Goal: Information Seeking & Learning: Learn about a topic

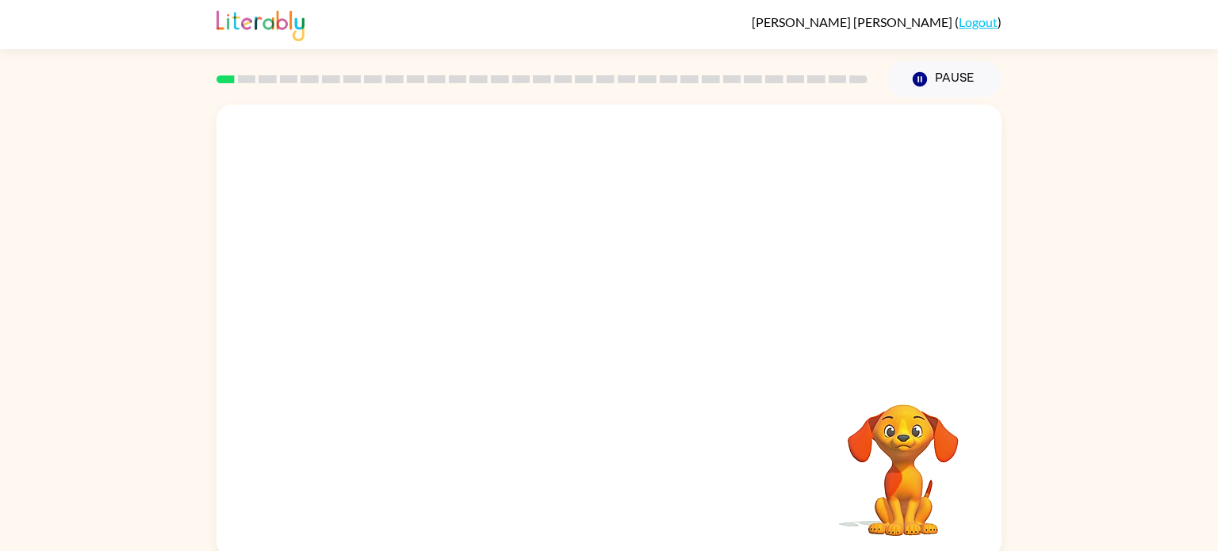
click at [431, 282] on video "Your browser must support playing .mp4 files to use Literably. Please try using…" at bounding box center [608, 238] width 785 height 266
click at [604, 334] on div at bounding box center [608, 339] width 101 height 58
click at [604, 335] on div at bounding box center [608, 339] width 101 height 58
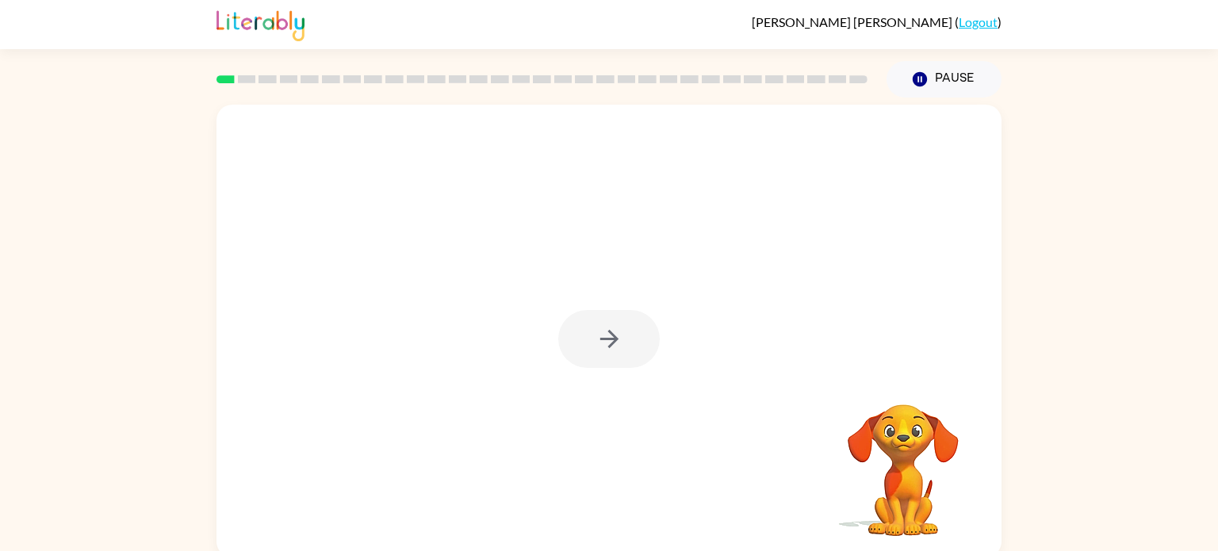
click at [604, 335] on icon "button" at bounding box center [609, 339] width 28 height 28
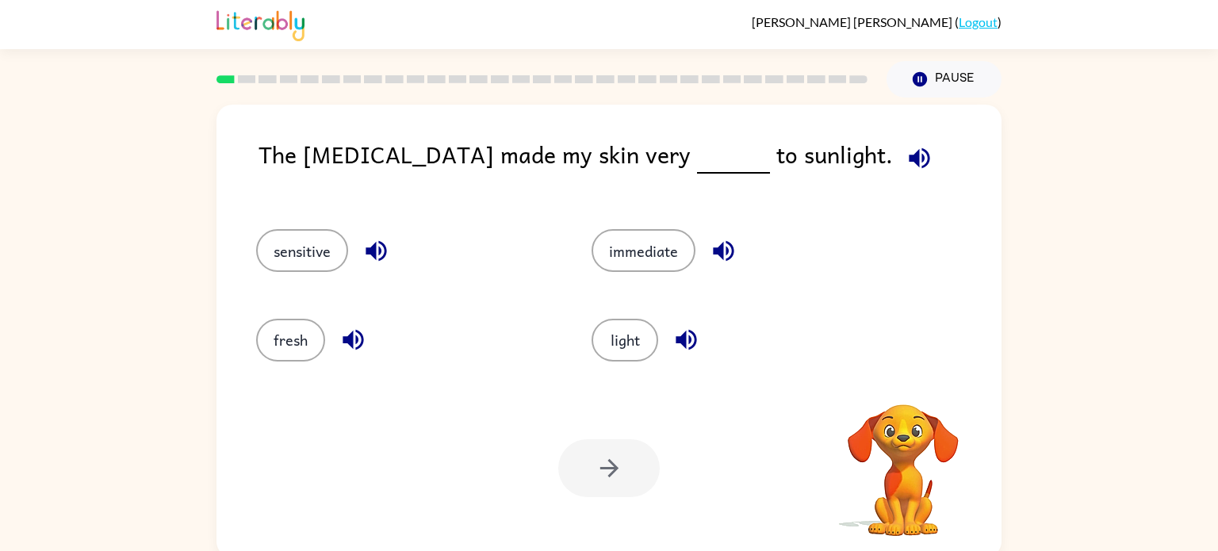
click at [604, 335] on button "light" at bounding box center [624, 340] width 67 height 43
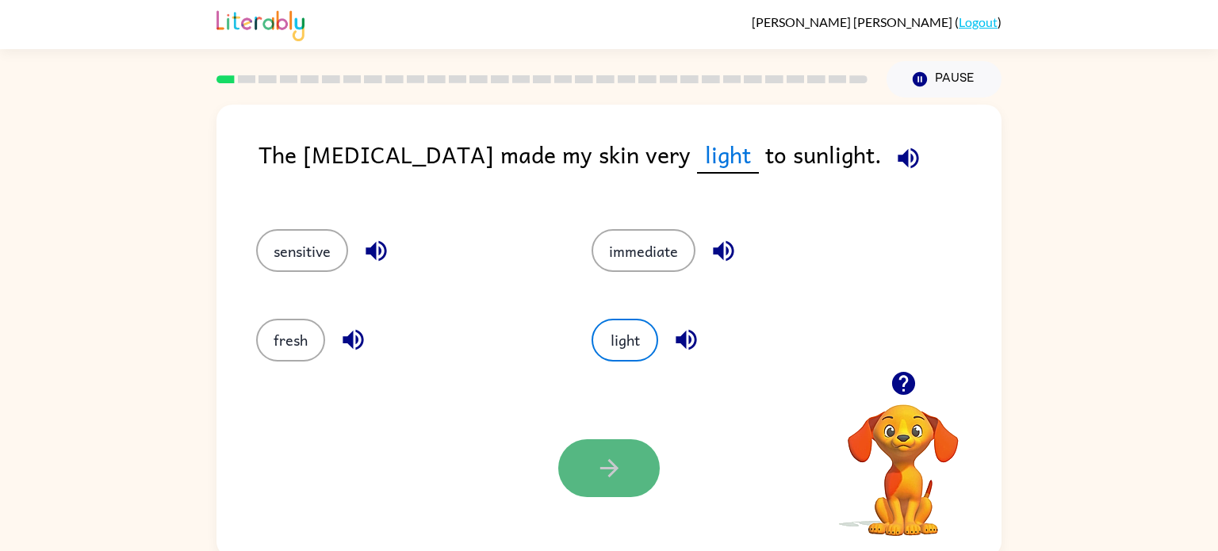
click at [603, 472] on icon "button" at bounding box center [609, 468] width 28 height 28
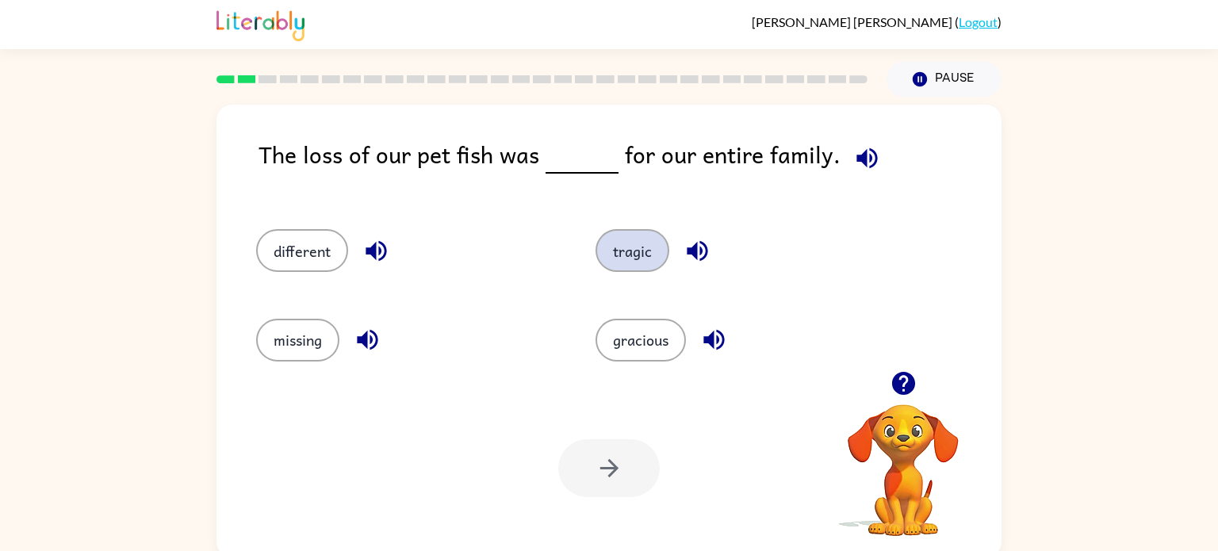
click at [617, 249] on button "tragic" at bounding box center [632, 250] width 74 height 43
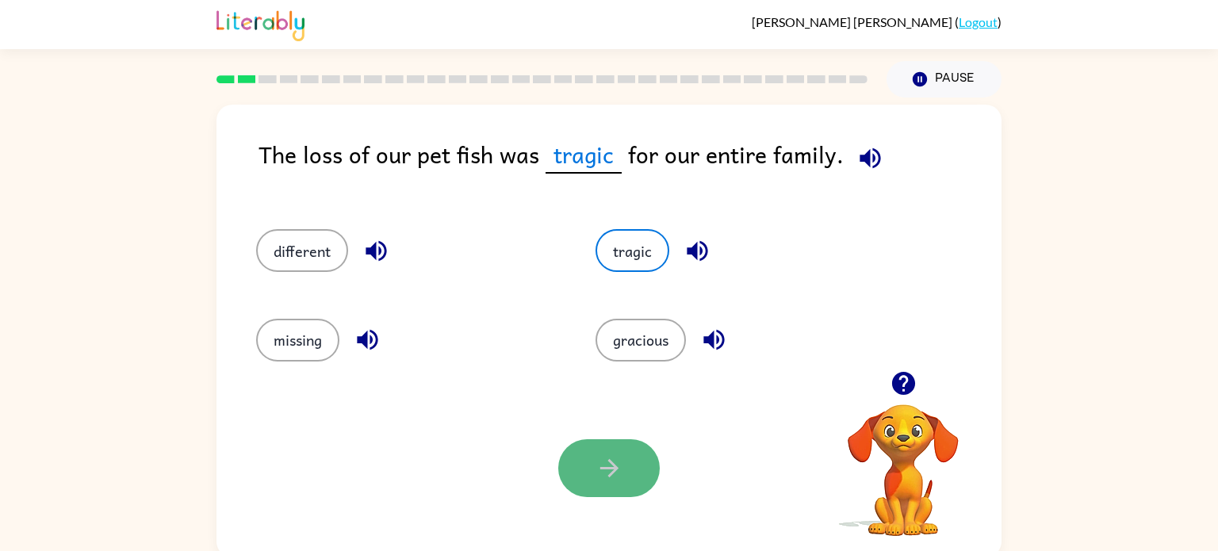
click at [605, 476] on icon "button" at bounding box center [609, 468] width 28 height 28
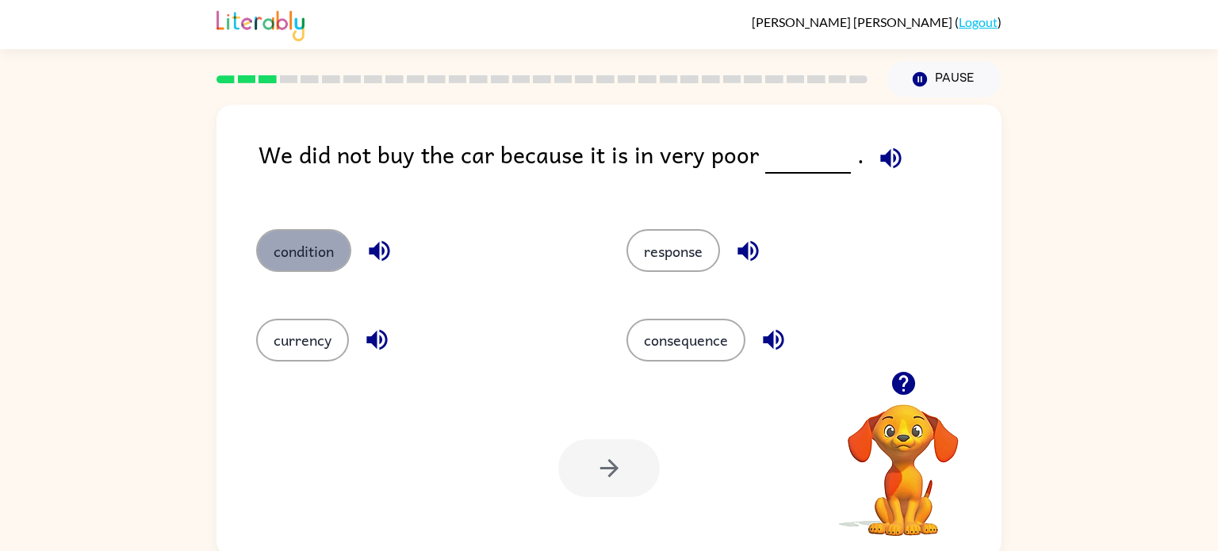
click at [336, 252] on button "condition" at bounding box center [303, 250] width 95 height 43
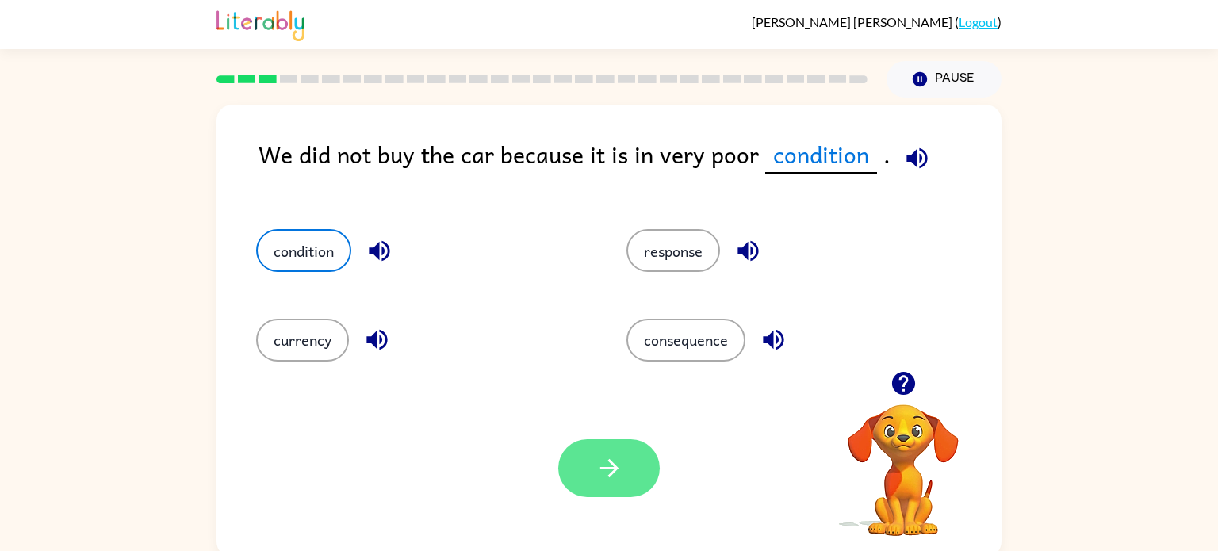
click at [628, 479] on button "button" at bounding box center [608, 468] width 101 height 58
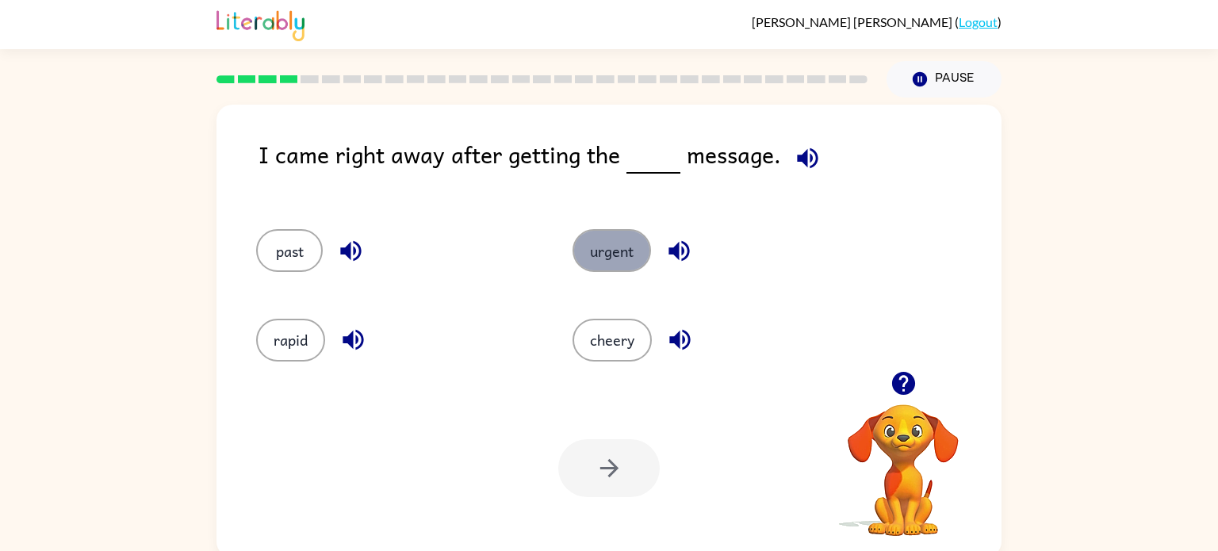
click at [590, 254] on button "urgent" at bounding box center [611, 250] width 78 height 43
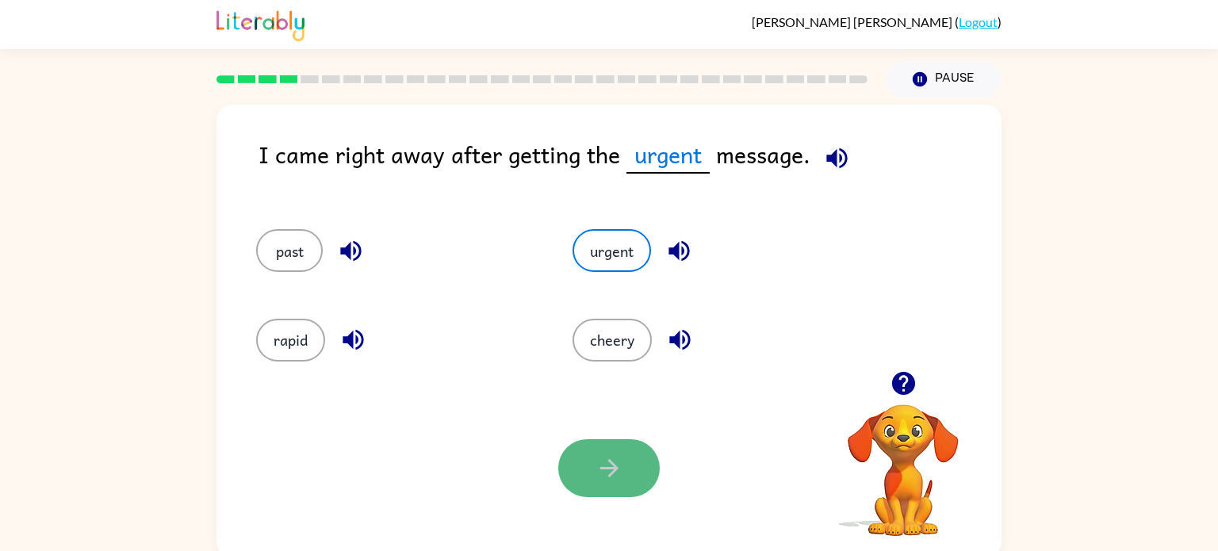
click at [604, 461] on icon "button" at bounding box center [609, 468] width 28 height 28
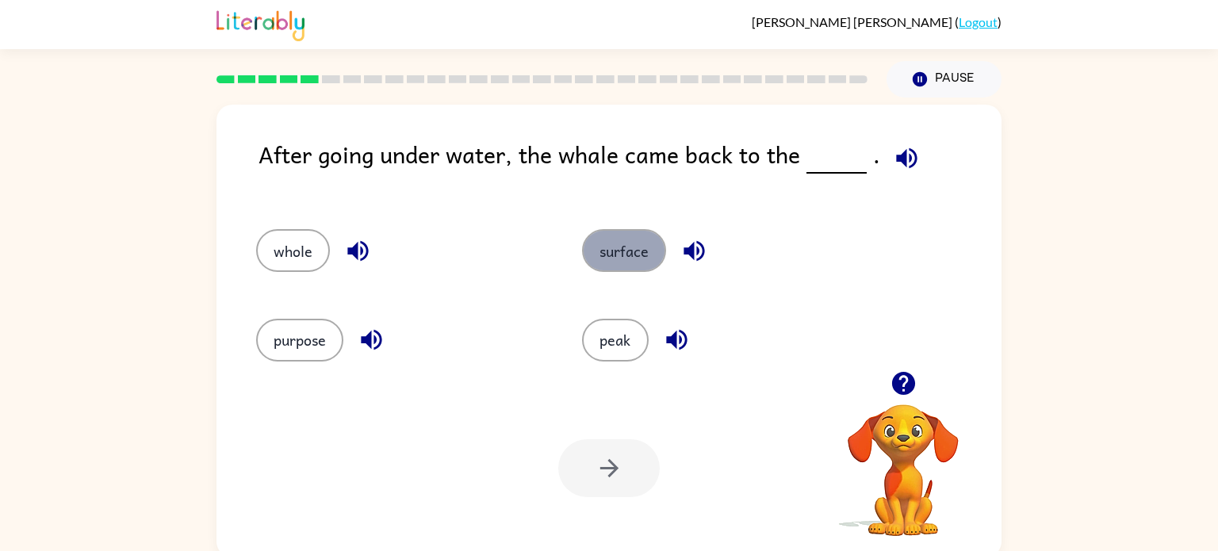
click at [601, 257] on button "surface" at bounding box center [624, 250] width 84 height 43
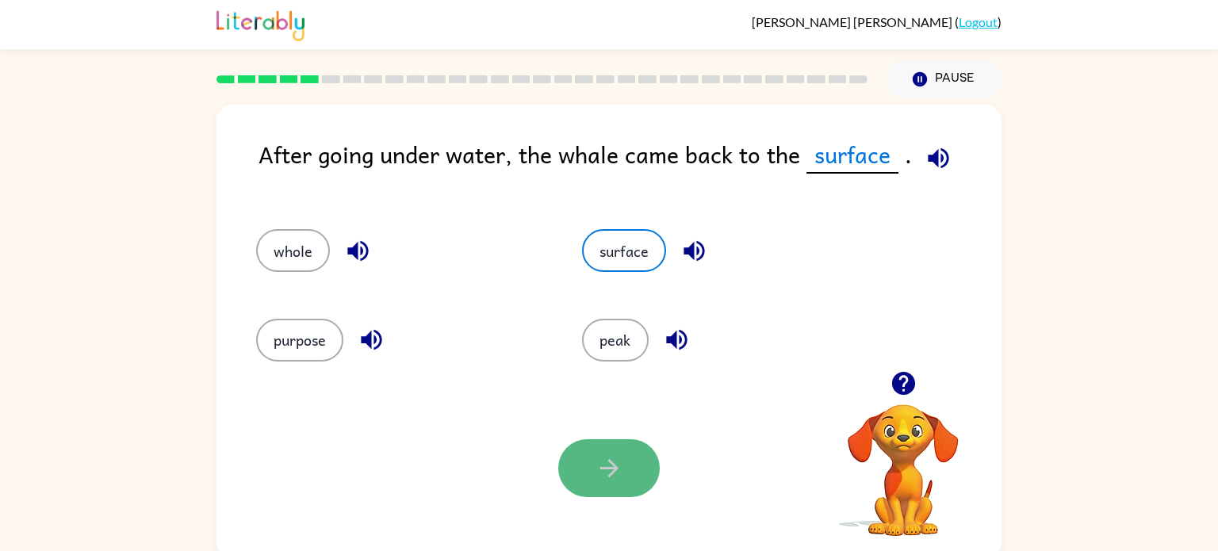
click at [637, 472] on button "button" at bounding box center [608, 468] width 101 height 58
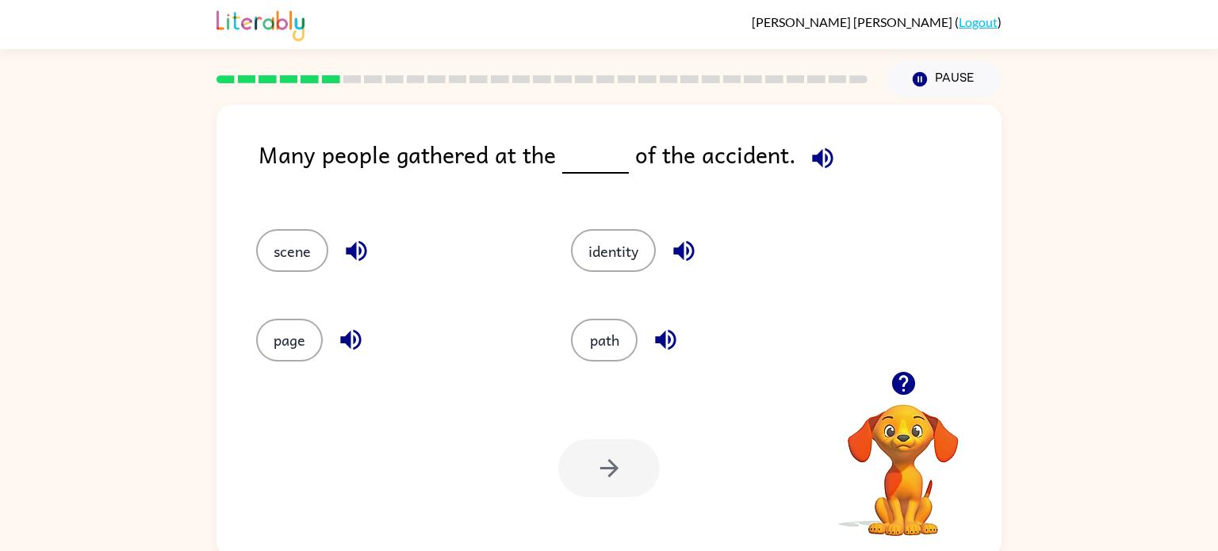
click at [344, 299] on div "page" at bounding box center [383, 333] width 315 height 89
click at [295, 251] on button "scene" at bounding box center [292, 250] width 72 height 43
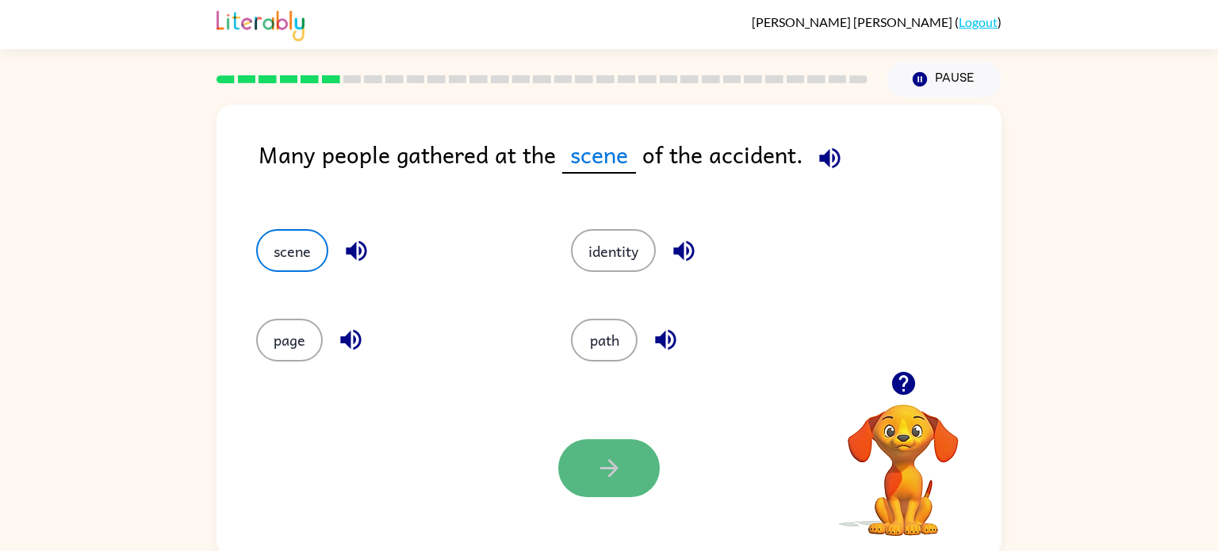
click at [596, 460] on icon "button" at bounding box center [609, 468] width 28 height 28
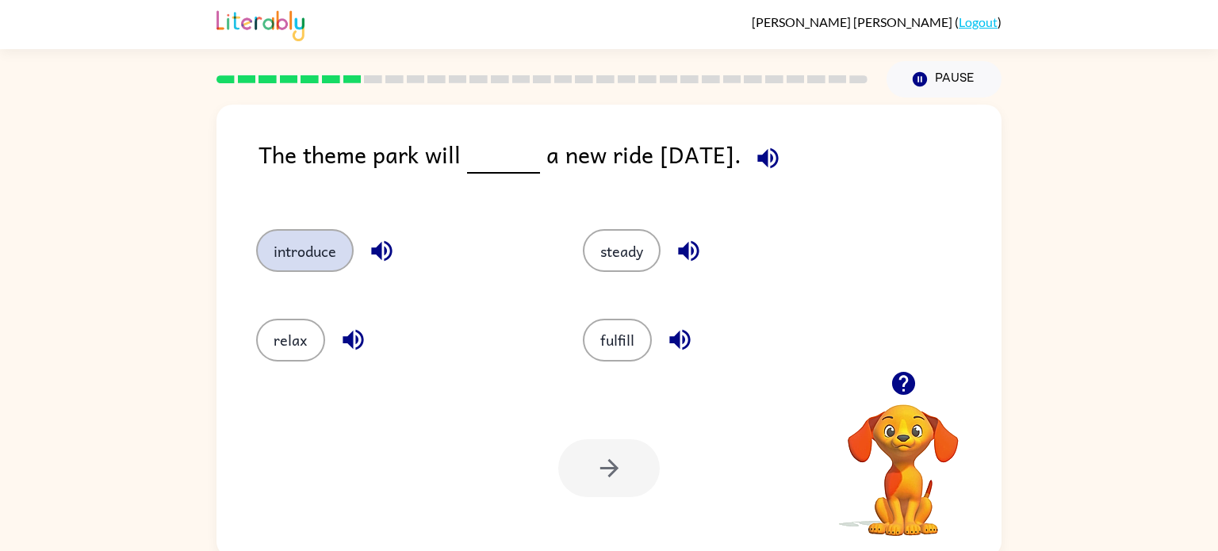
click at [316, 247] on button "introduce" at bounding box center [305, 250] width 98 height 43
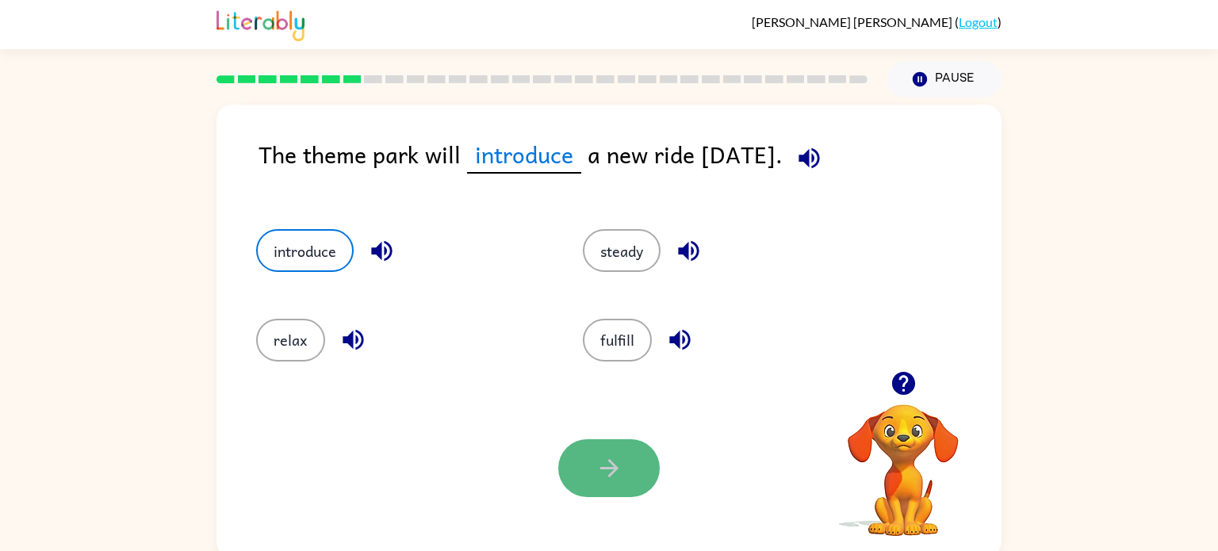
click at [621, 489] on button "button" at bounding box center [608, 468] width 101 height 58
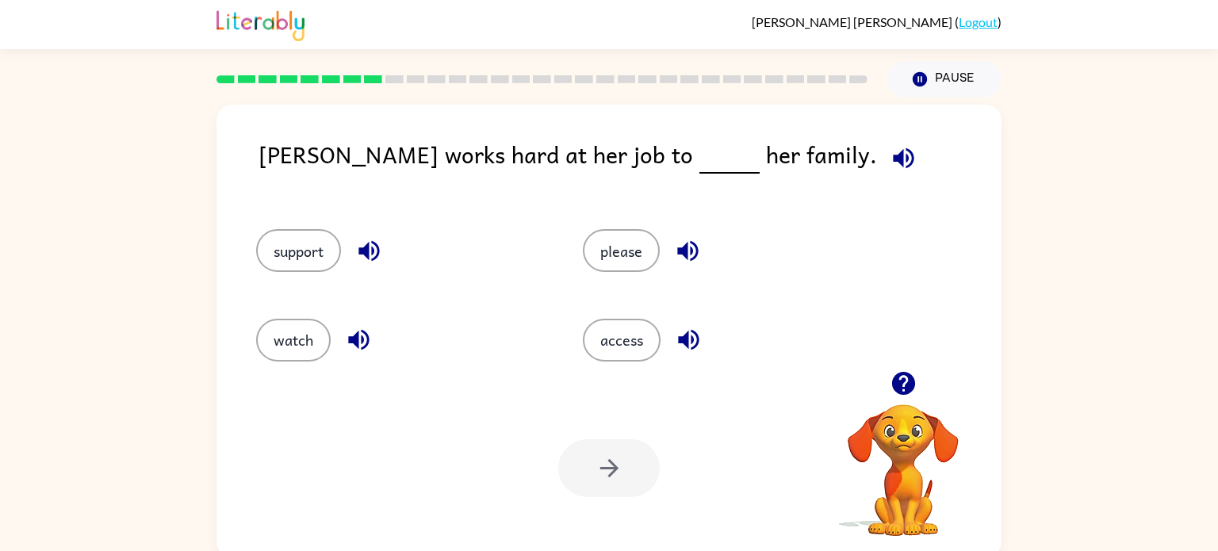
click at [587, 457] on div at bounding box center [608, 468] width 101 height 58
click at [326, 248] on button "support" at bounding box center [298, 250] width 85 height 43
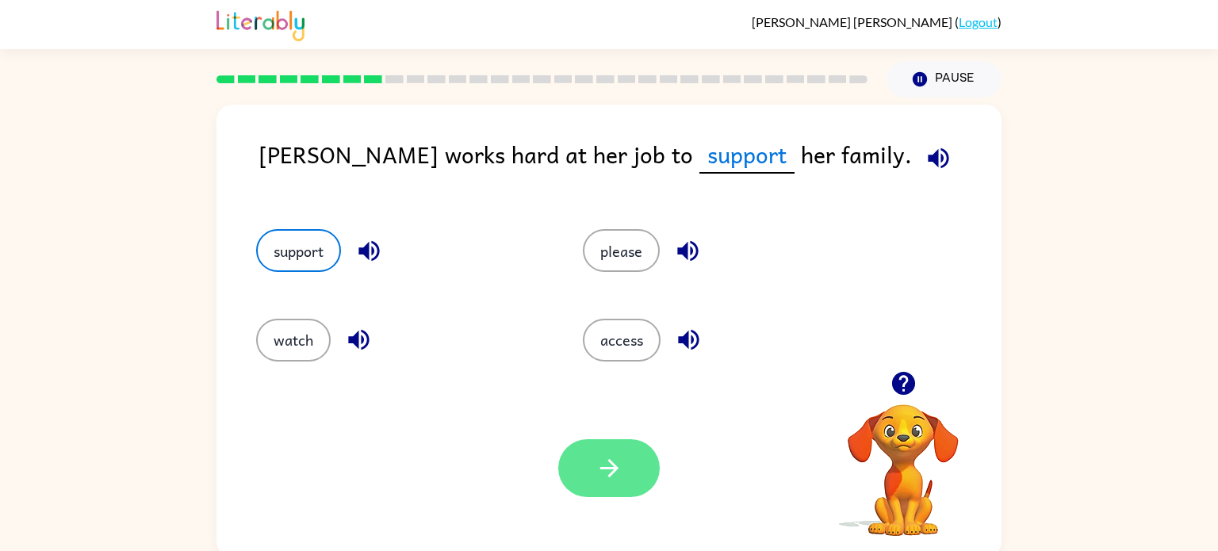
click at [598, 448] on button "button" at bounding box center [608, 468] width 101 height 58
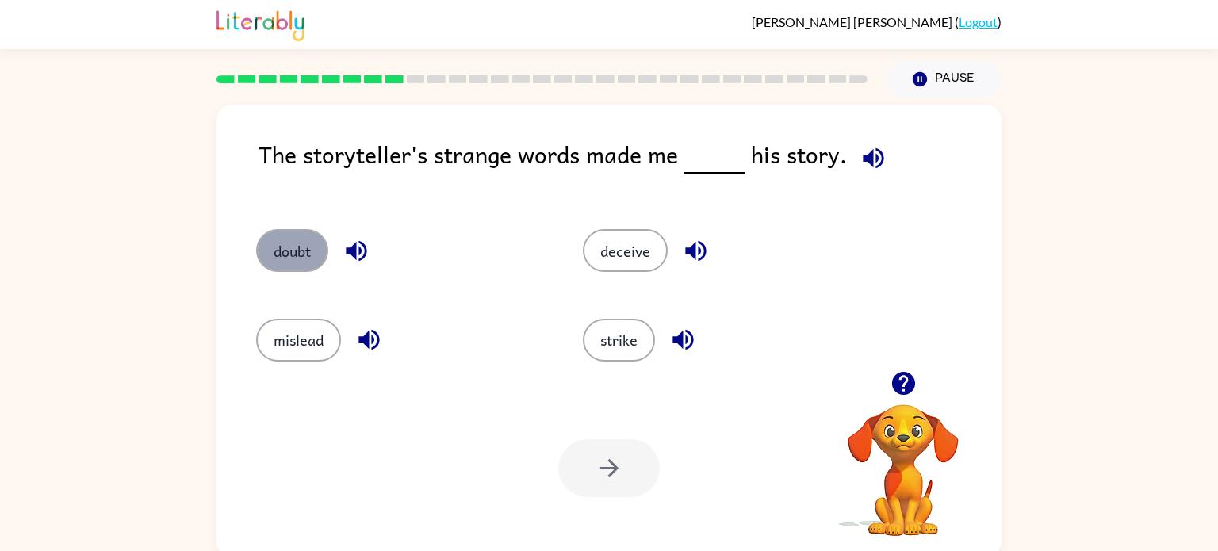
click at [325, 260] on button "doubt" at bounding box center [292, 250] width 72 height 43
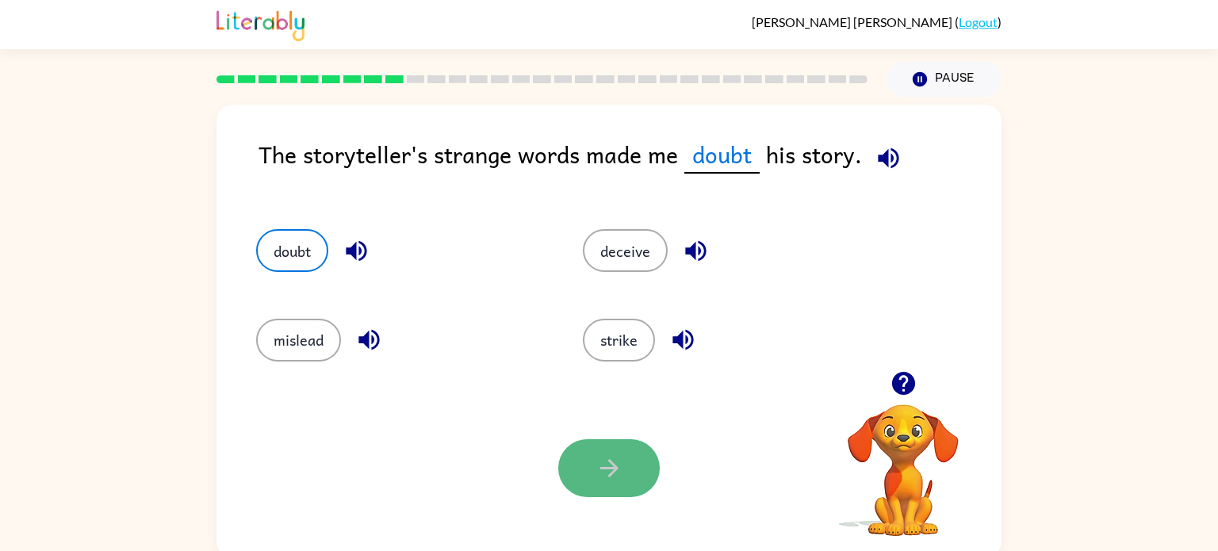
click at [623, 470] on button "button" at bounding box center [608, 468] width 101 height 58
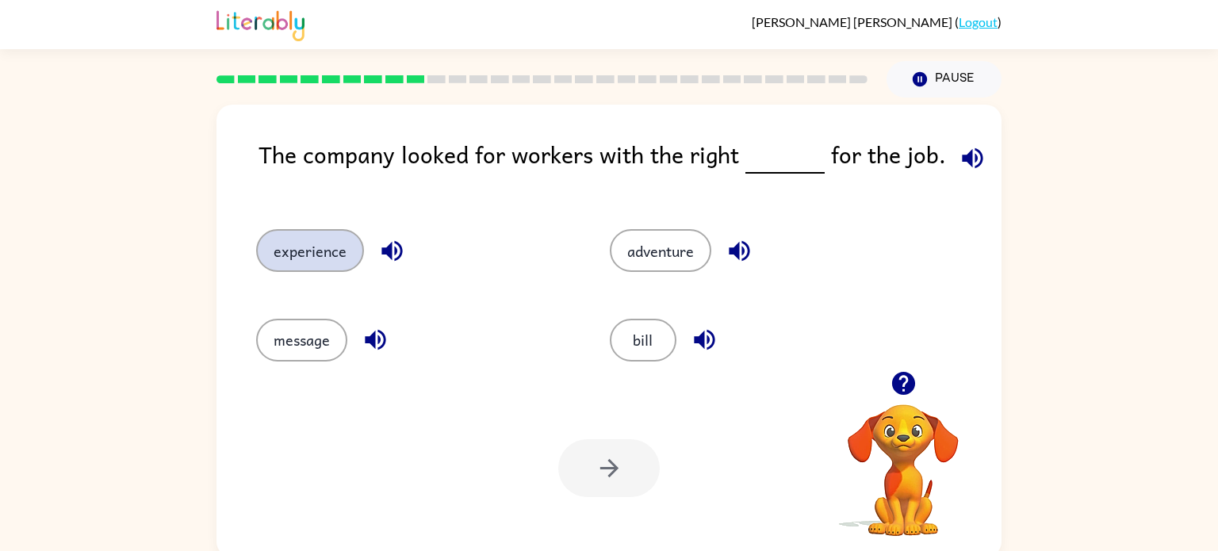
click at [304, 264] on button "experience" at bounding box center [310, 250] width 108 height 43
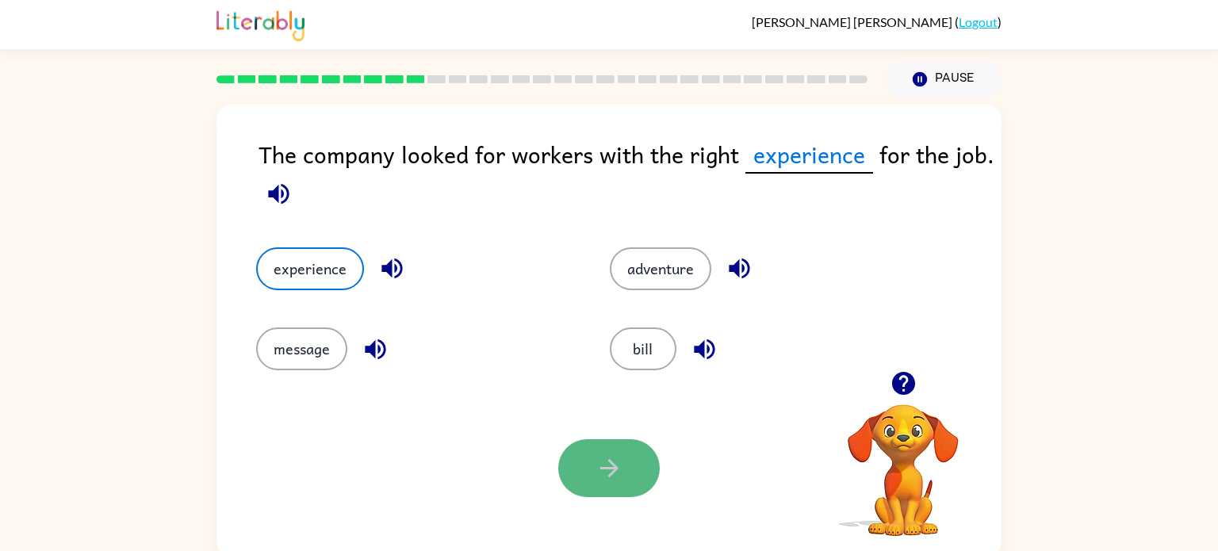
click at [578, 472] on button "button" at bounding box center [608, 468] width 101 height 58
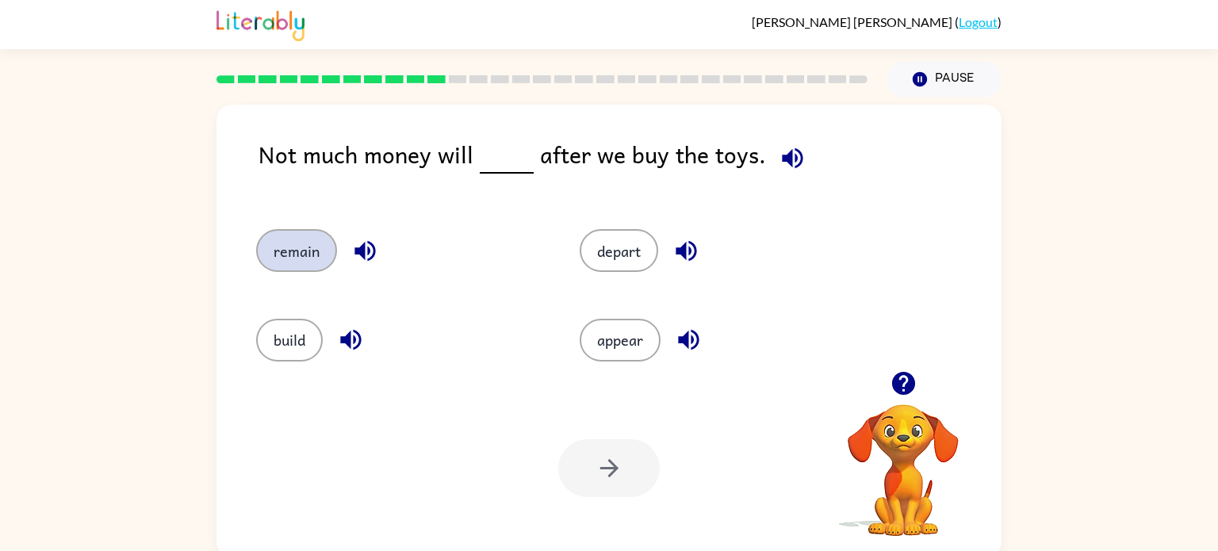
click at [301, 244] on button "remain" at bounding box center [296, 250] width 81 height 43
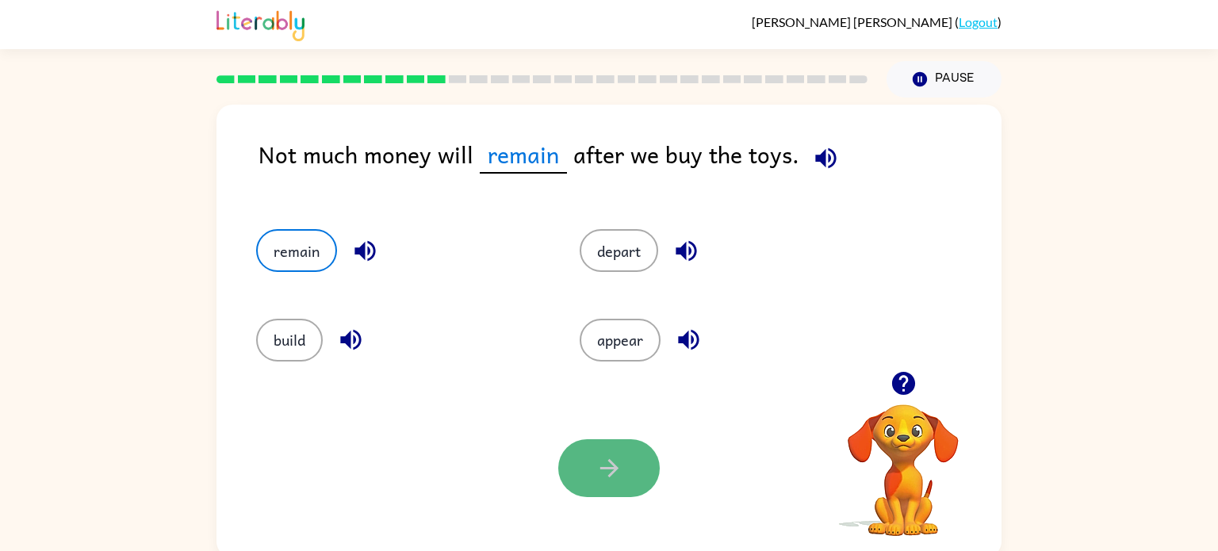
click at [622, 474] on icon "button" at bounding box center [609, 468] width 28 height 28
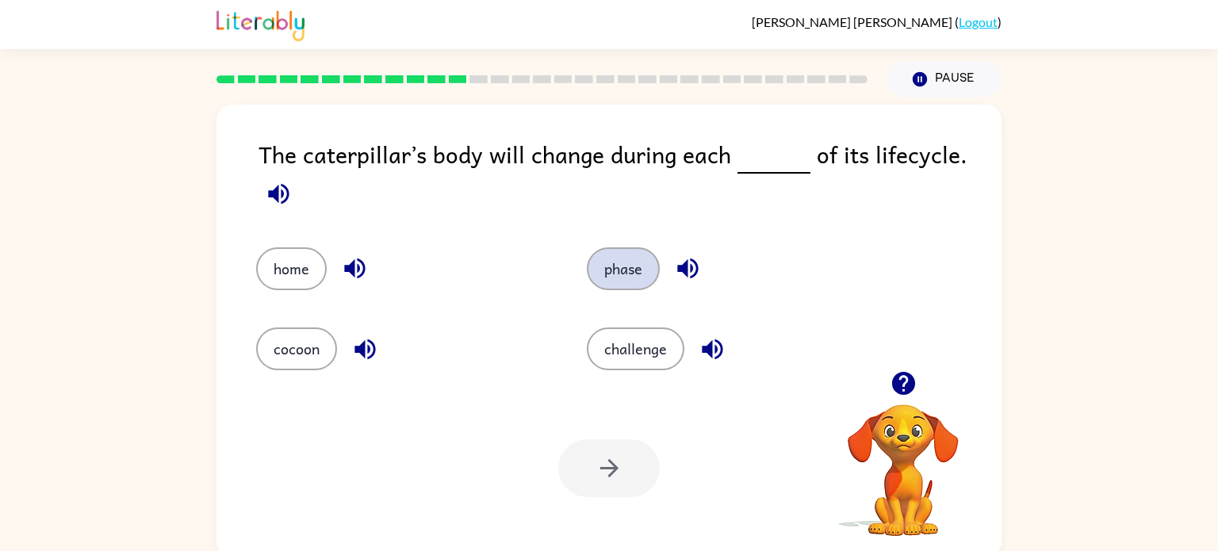
click at [605, 266] on button "phase" at bounding box center [623, 268] width 73 height 43
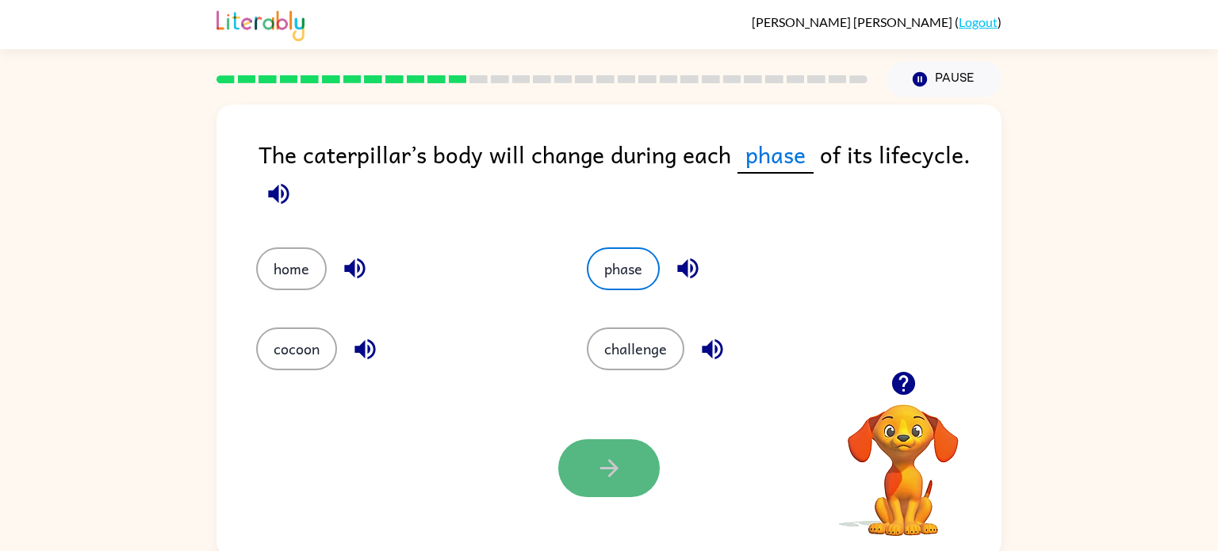
click at [622, 471] on icon "button" at bounding box center [609, 468] width 28 height 28
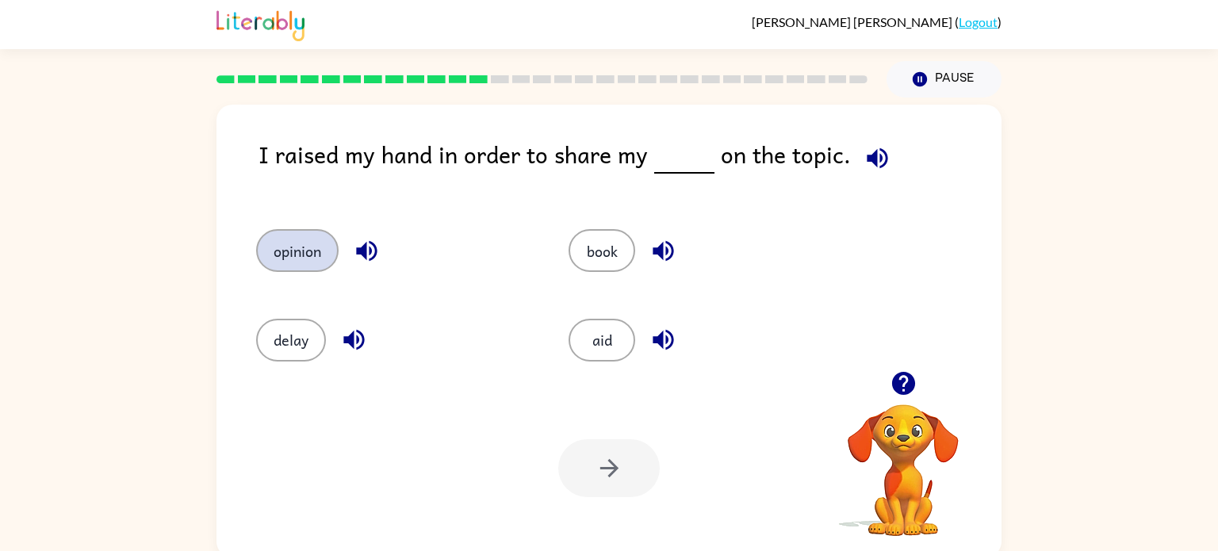
click at [325, 249] on button "opinion" at bounding box center [297, 250] width 82 height 43
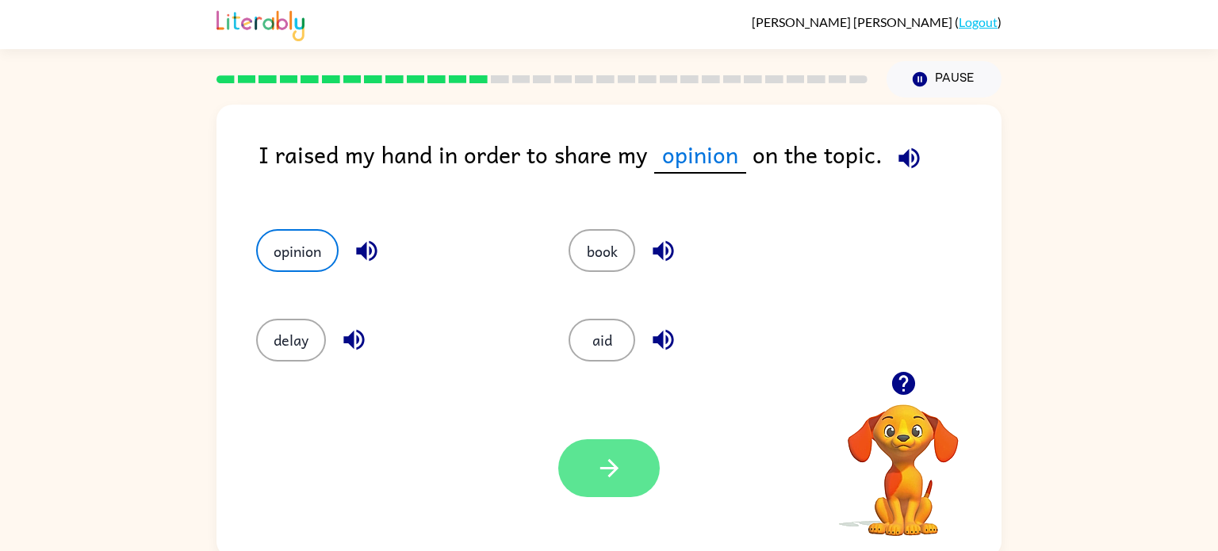
click at [591, 473] on button "button" at bounding box center [608, 468] width 101 height 58
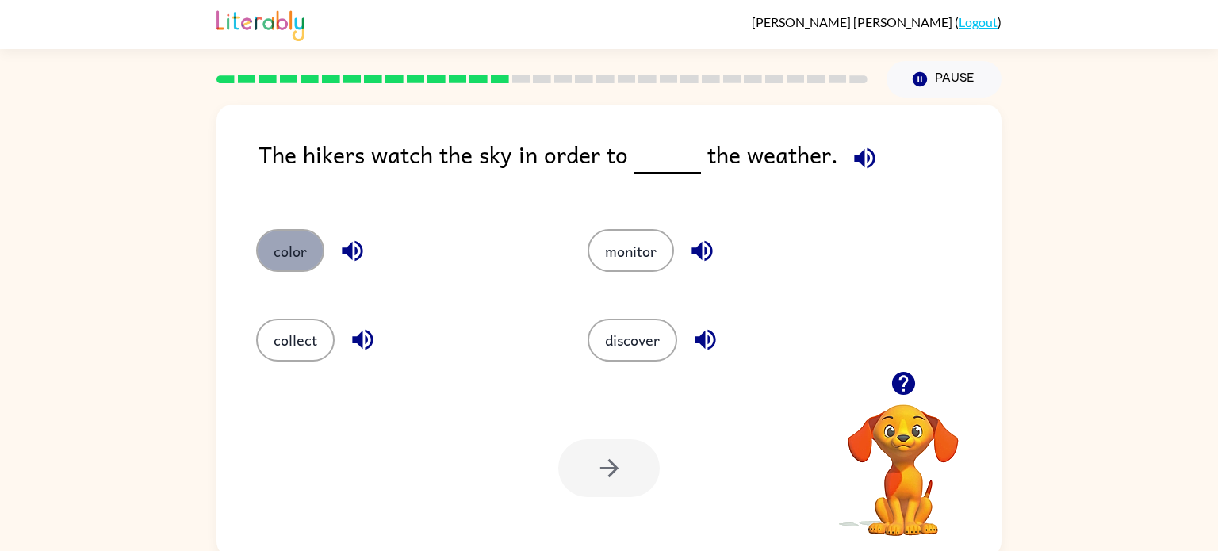
click at [291, 239] on button "color" at bounding box center [290, 250] width 68 height 43
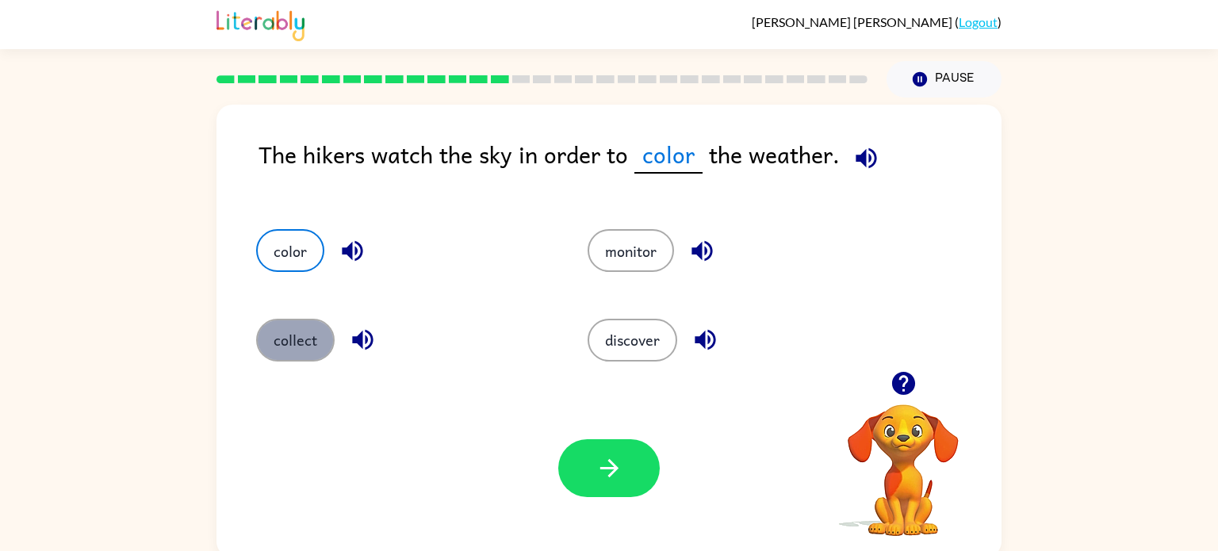
click at [306, 346] on button "collect" at bounding box center [295, 340] width 78 height 43
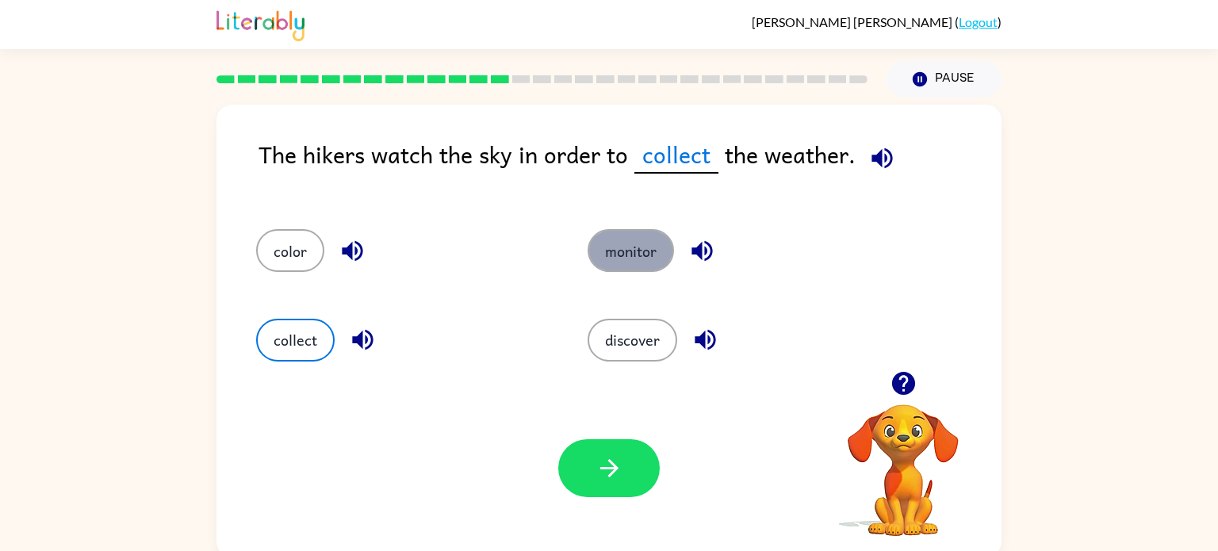
click at [629, 252] on button "monitor" at bounding box center [630, 250] width 86 height 43
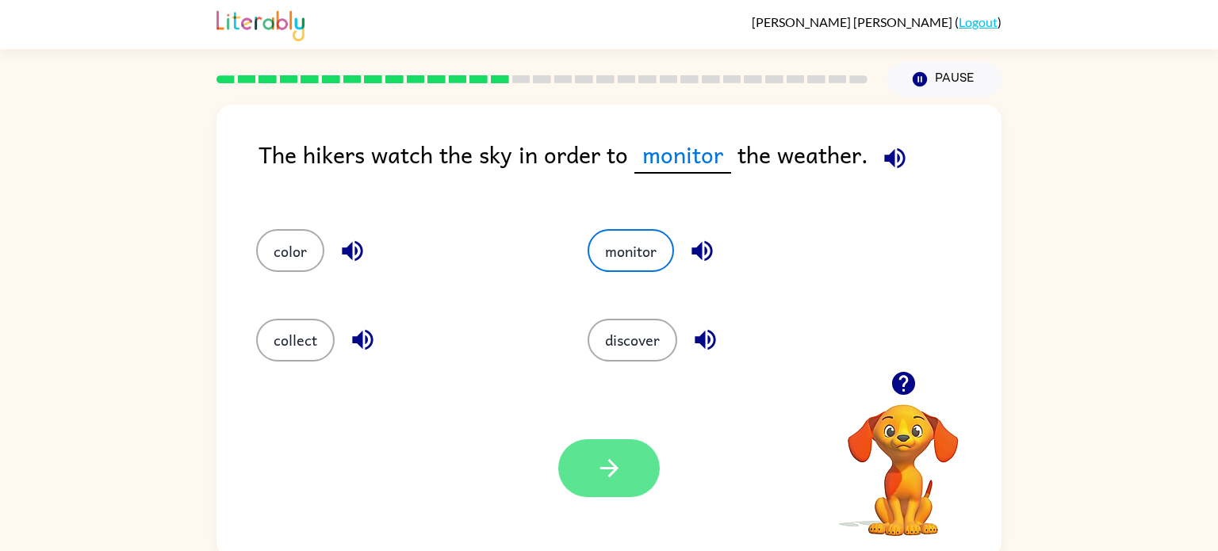
click at [618, 469] on icon "button" at bounding box center [609, 468] width 28 height 28
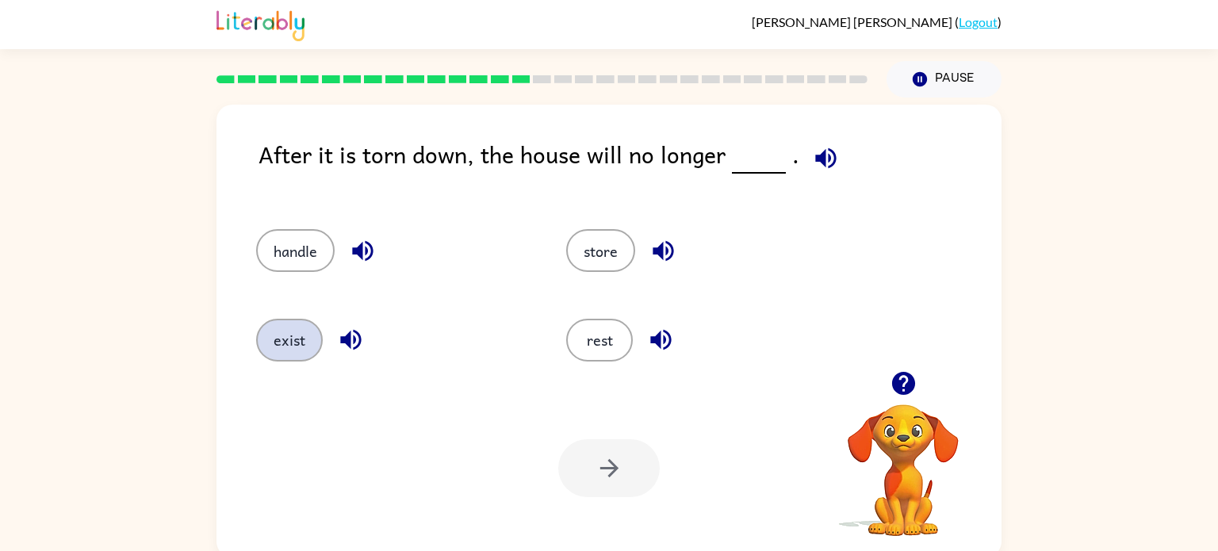
click at [277, 330] on button "exist" at bounding box center [289, 340] width 67 height 43
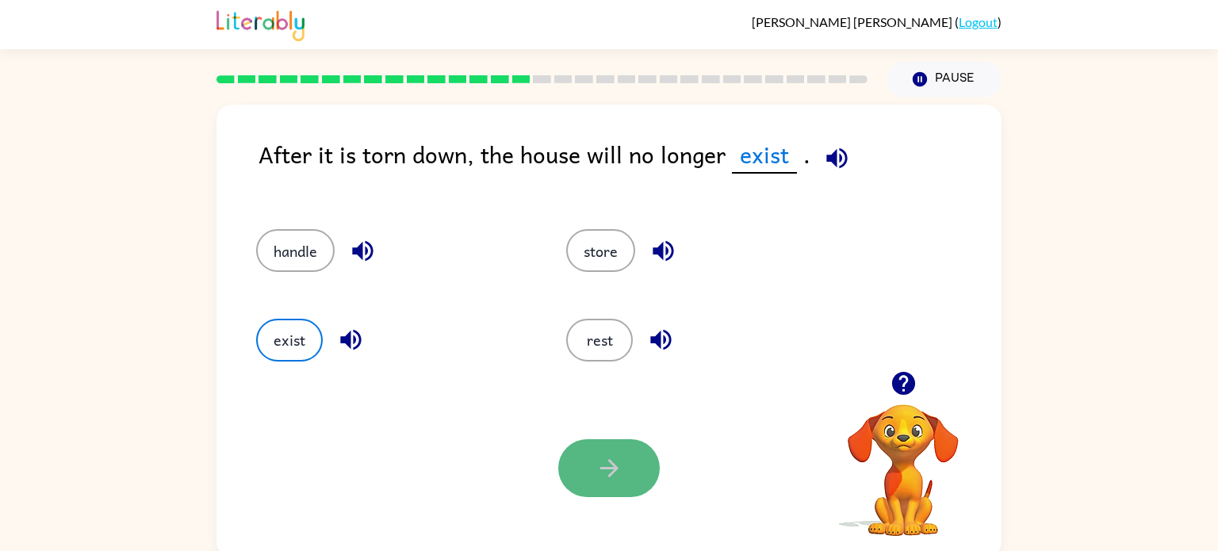
click at [563, 469] on button "button" at bounding box center [608, 468] width 101 height 58
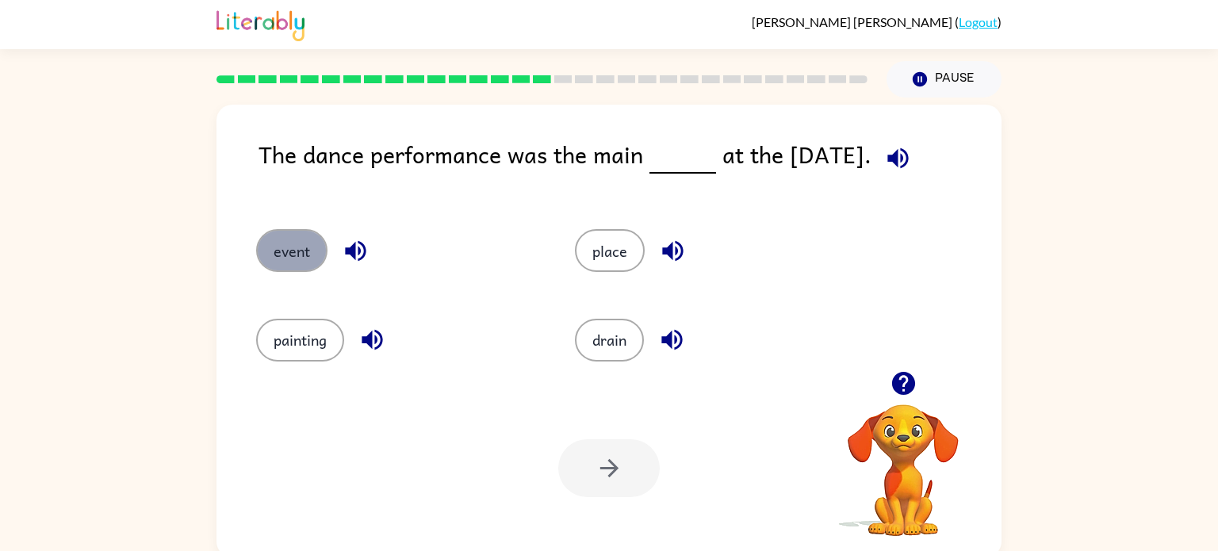
click at [286, 250] on button "event" at bounding box center [291, 250] width 71 height 43
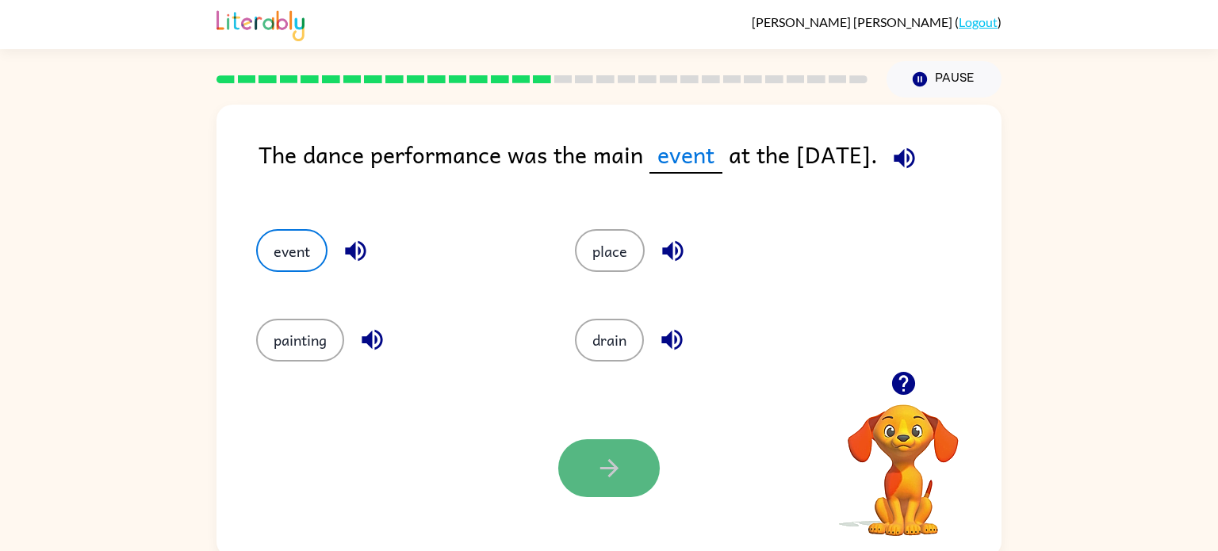
click at [602, 479] on icon "button" at bounding box center [609, 468] width 28 height 28
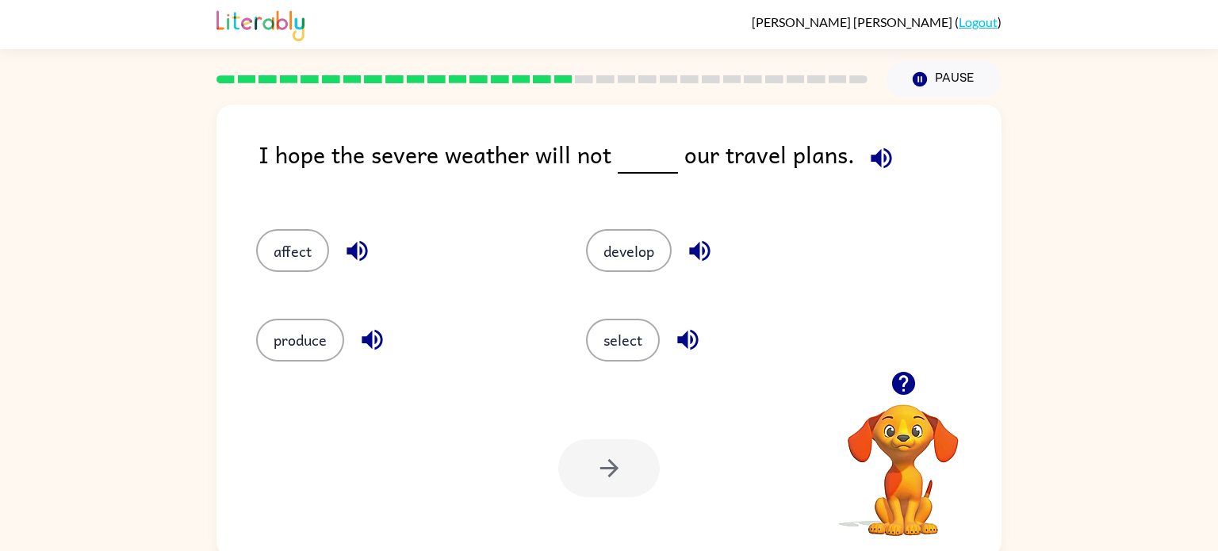
scroll to position [6, 0]
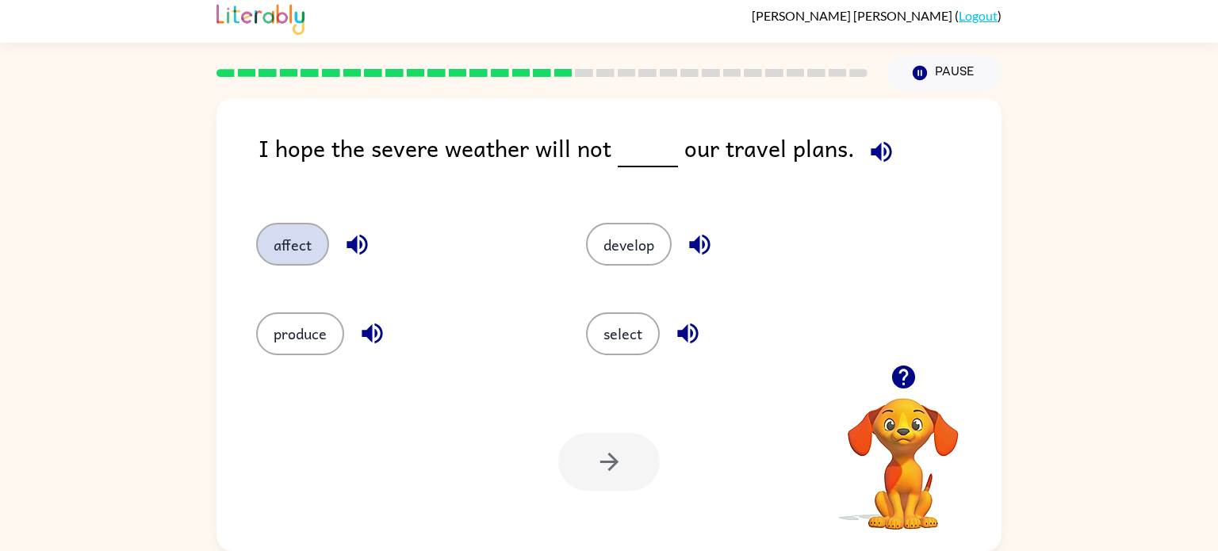
click at [278, 238] on button "affect" at bounding box center [292, 244] width 73 height 43
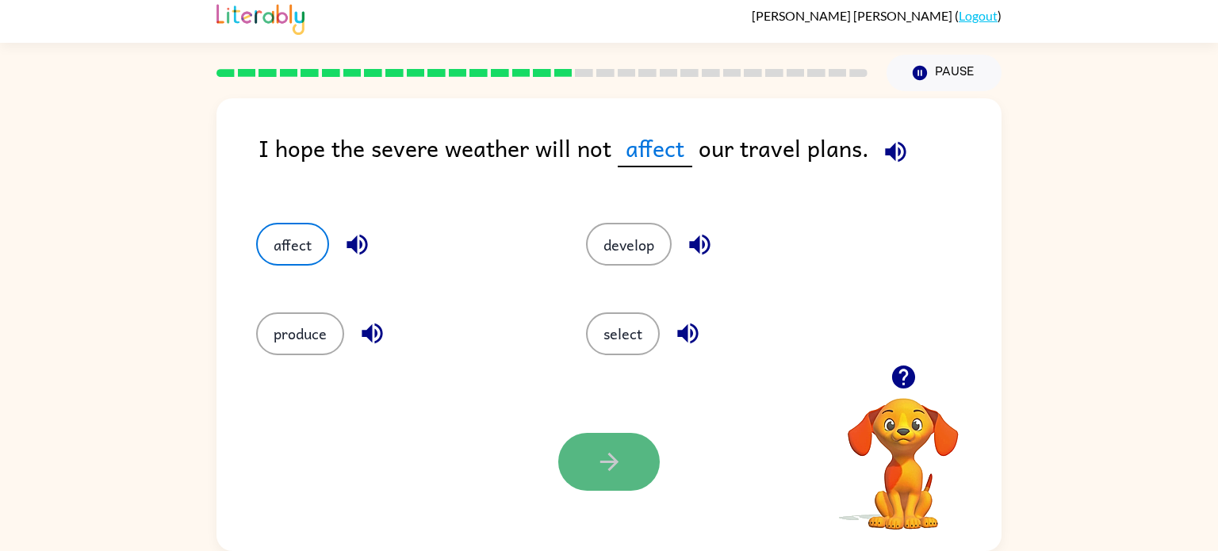
click at [627, 474] on button "button" at bounding box center [608, 462] width 101 height 58
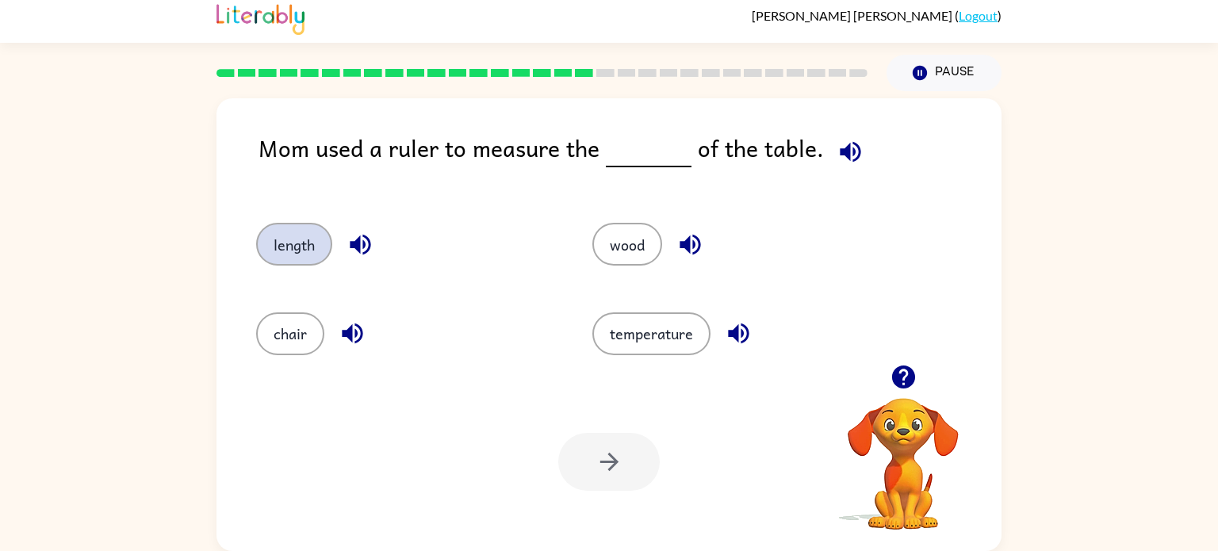
click at [287, 247] on button "length" at bounding box center [294, 244] width 76 height 43
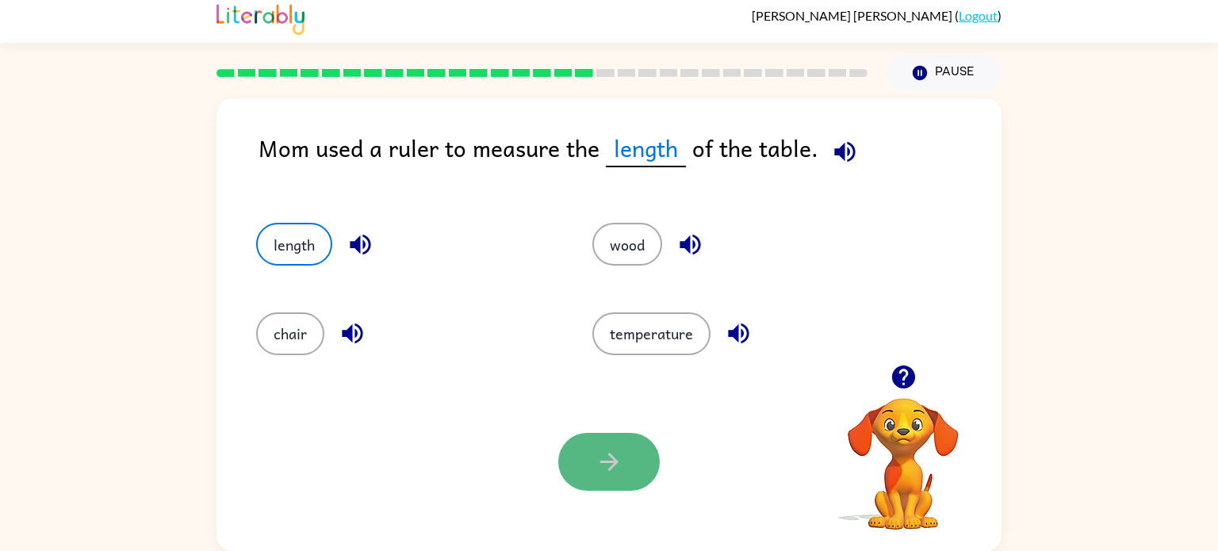
click at [607, 459] on icon "button" at bounding box center [609, 462] width 28 height 28
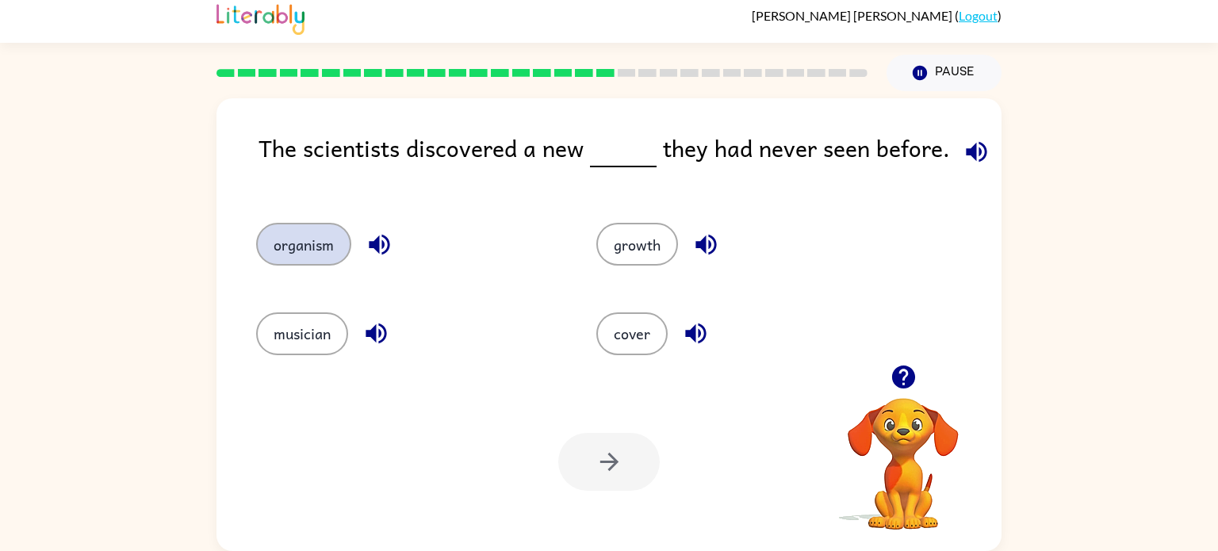
click at [311, 236] on button "organism" at bounding box center [303, 244] width 95 height 43
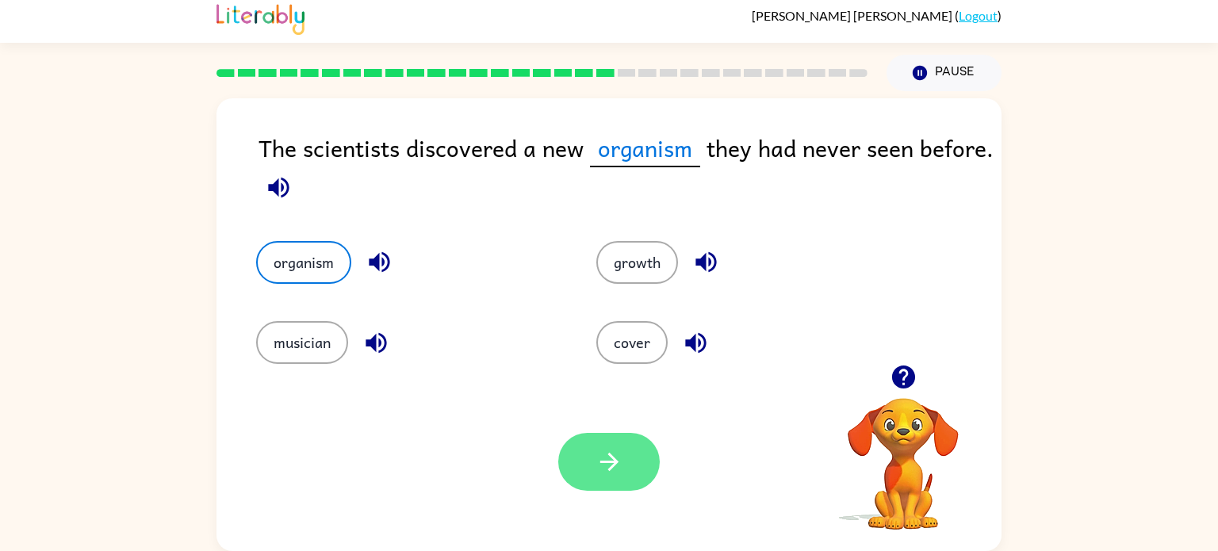
click at [603, 458] on icon "button" at bounding box center [609, 462] width 28 height 28
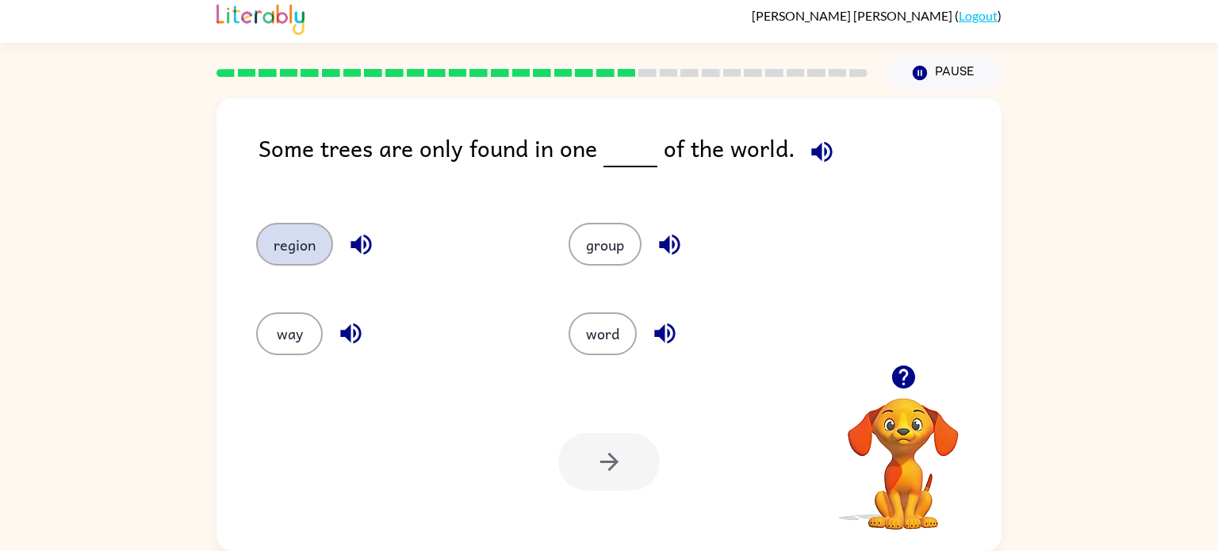
click at [293, 238] on button "region" at bounding box center [294, 244] width 77 height 43
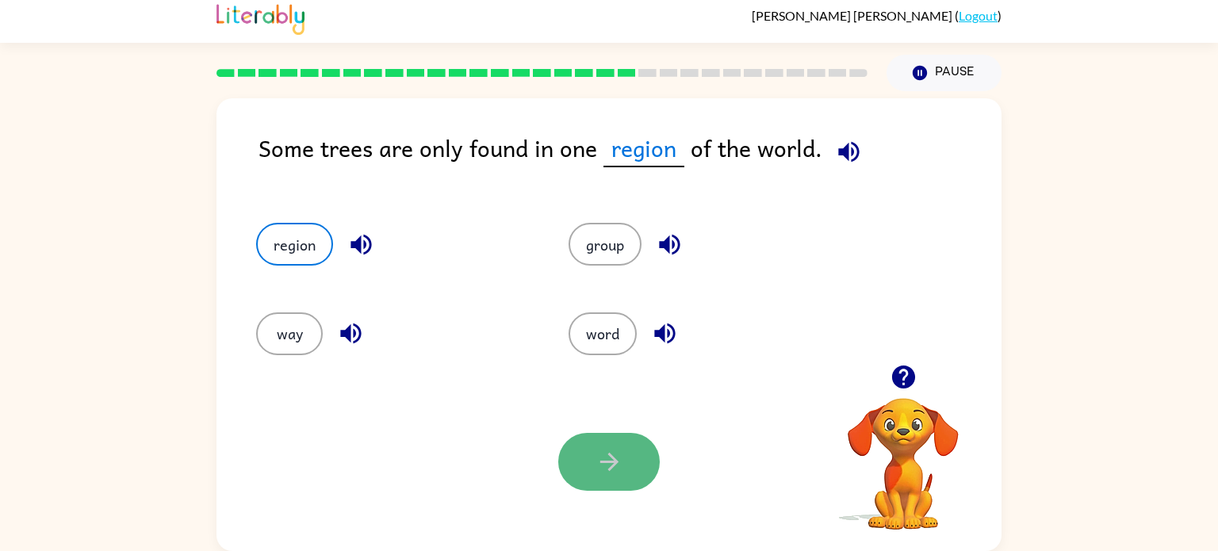
click at [633, 459] on button "button" at bounding box center [608, 462] width 101 height 58
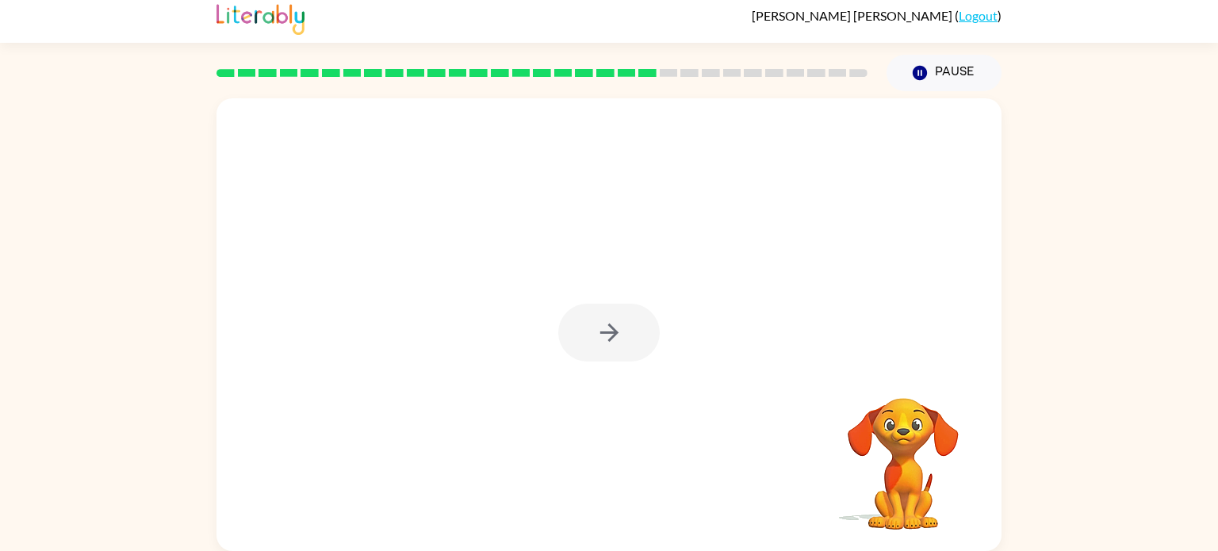
click at [618, 332] on div at bounding box center [608, 333] width 101 height 58
click at [654, 389] on div at bounding box center [608, 324] width 785 height 453
click at [632, 327] on button "button" at bounding box center [608, 333] width 101 height 58
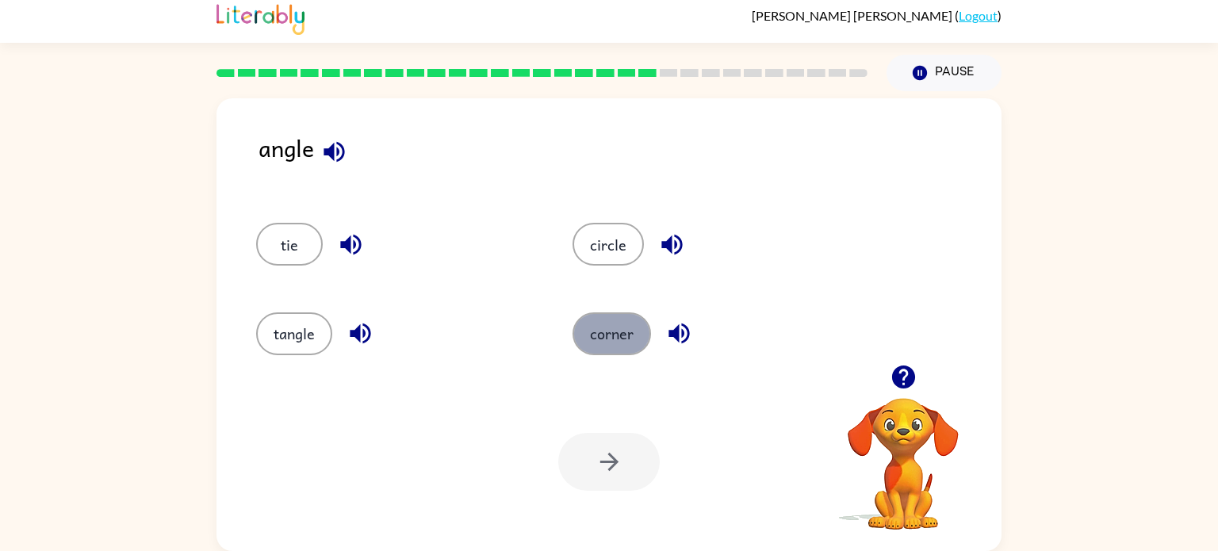
click at [595, 333] on button "corner" at bounding box center [611, 333] width 78 height 43
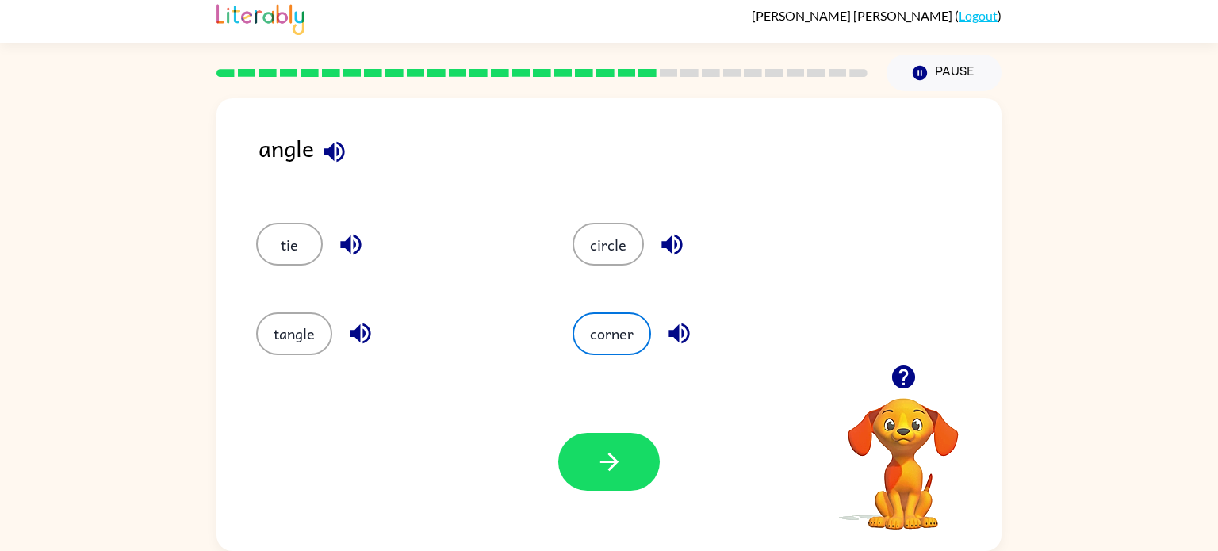
click at [599, 427] on div "Your browser must support playing .mp4 files to use Literably. Please try using…" at bounding box center [608, 462] width 785 height 178
click at [599, 446] on button "button" at bounding box center [608, 462] width 101 height 58
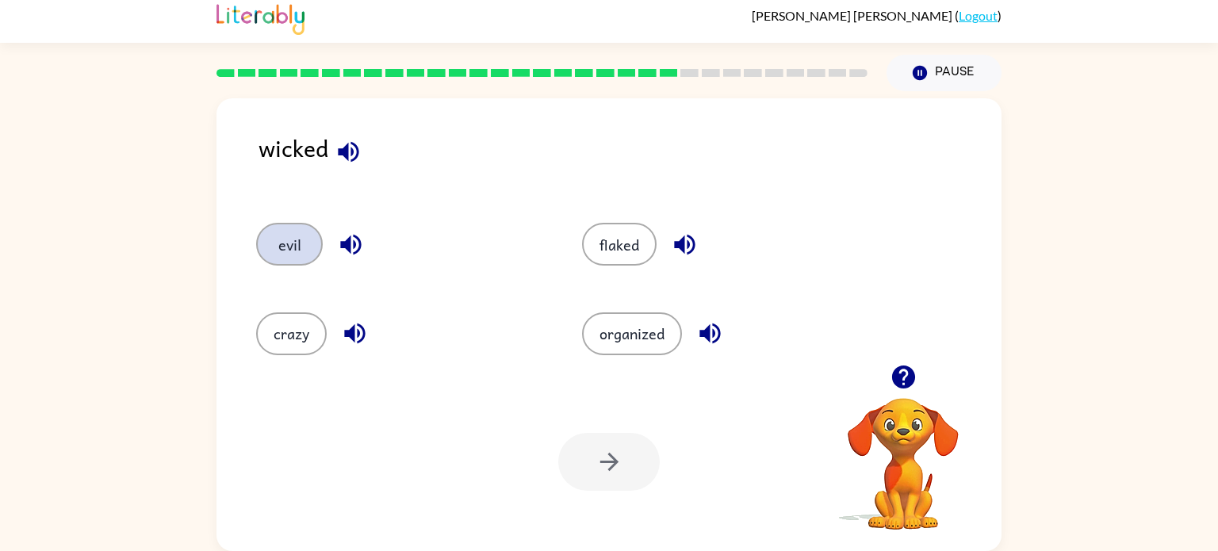
click at [293, 236] on button "evil" at bounding box center [289, 244] width 67 height 43
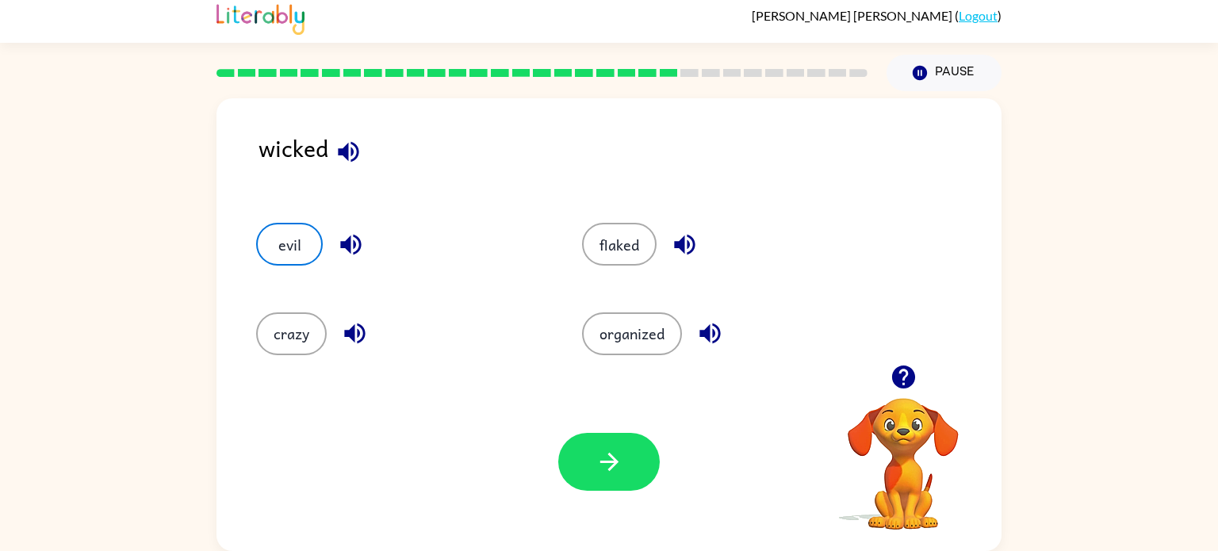
click at [647, 436] on div at bounding box center [608, 462] width 101 height 58
click at [624, 443] on button "button" at bounding box center [608, 462] width 101 height 58
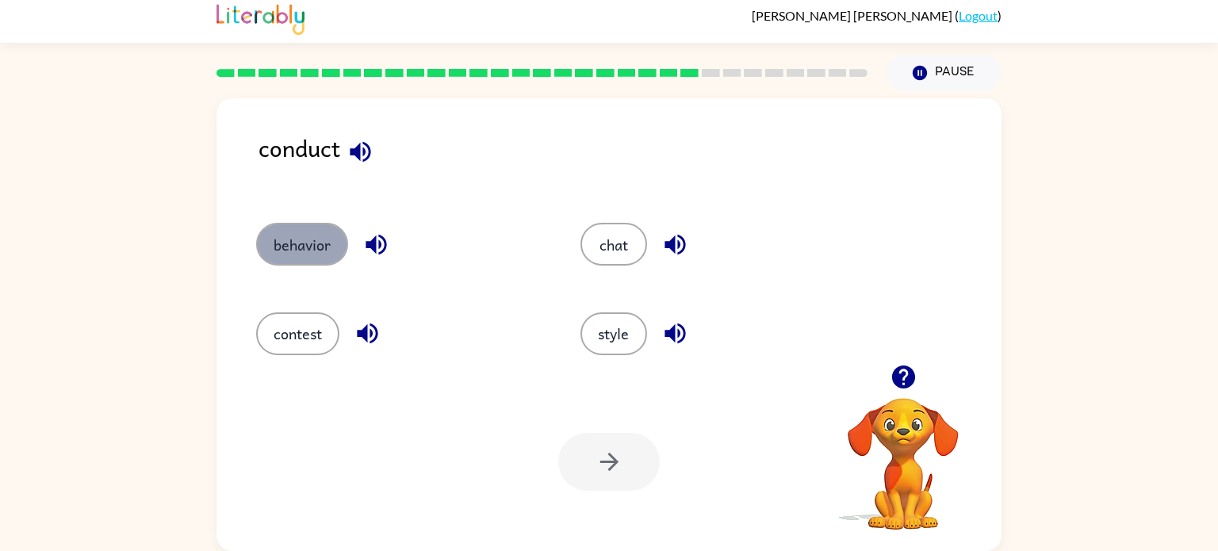
click at [321, 243] on button "behavior" at bounding box center [302, 244] width 92 height 43
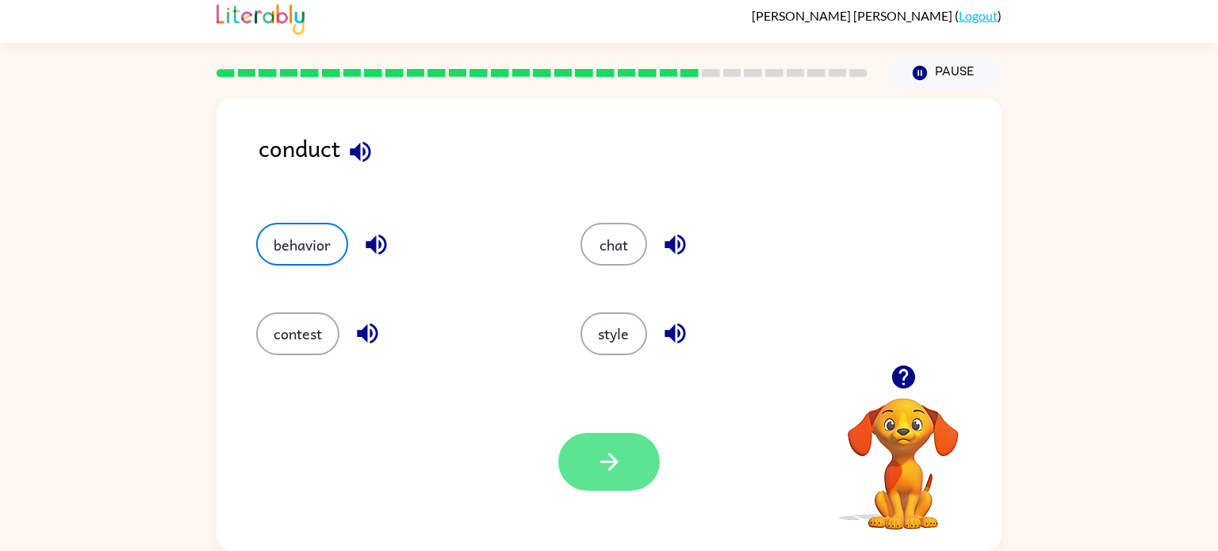
click at [571, 452] on button "button" at bounding box center [608, 462] width 101 height 58
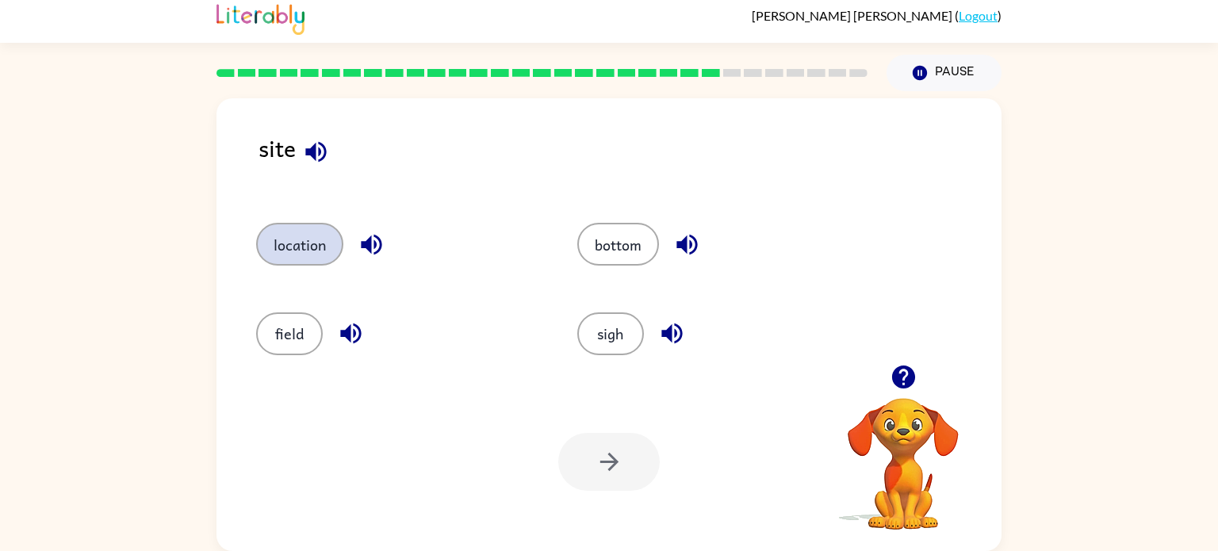
click at [291, 252] on button "location" at bounding box center [299, 244] width 87 height 43
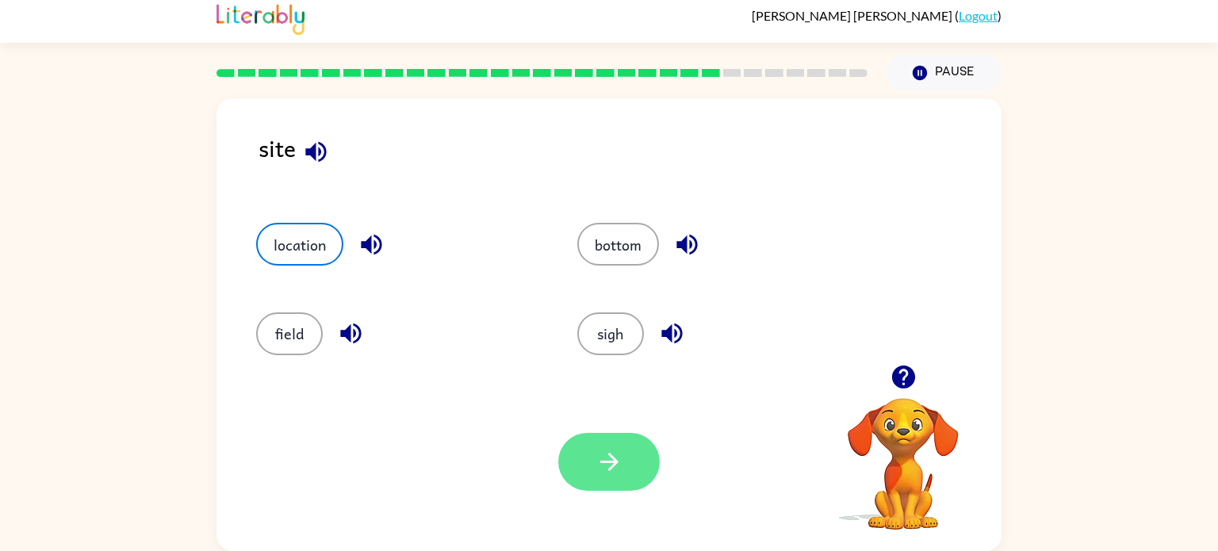
click at [599, 489] on button "button" at bounding box center [608, 462] width 101 height 58
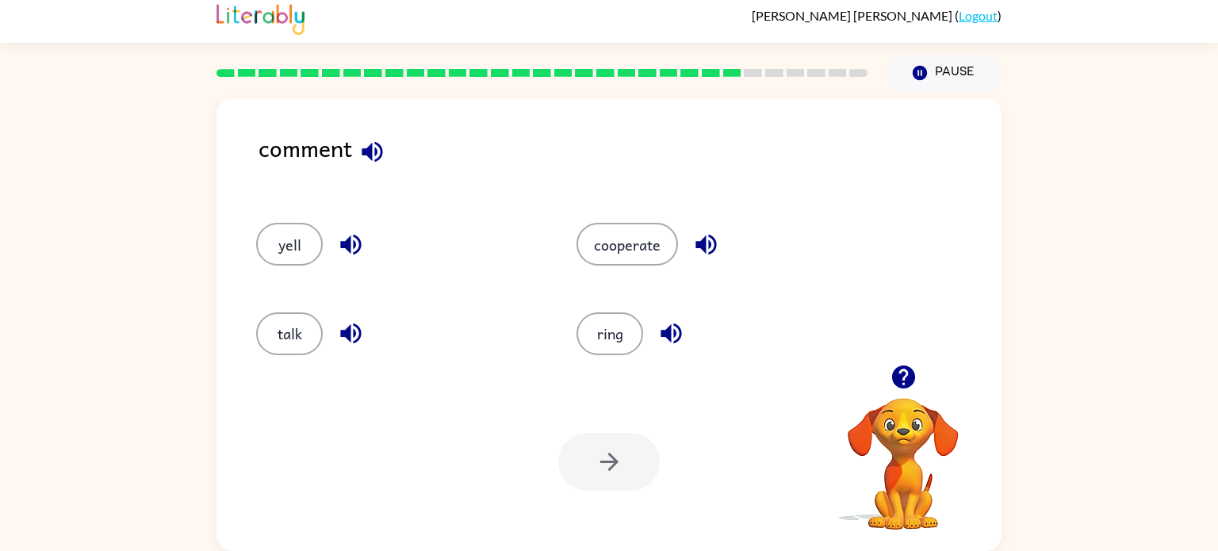
click at [516, 377] on div "Your browser must support playing .mp4 files to use Literably. Please try using…" at bounding box center [608, 462] width 785 height 178
click at [301, 327] on button "talk" at bounding box center [289, 333] width 67 height 43
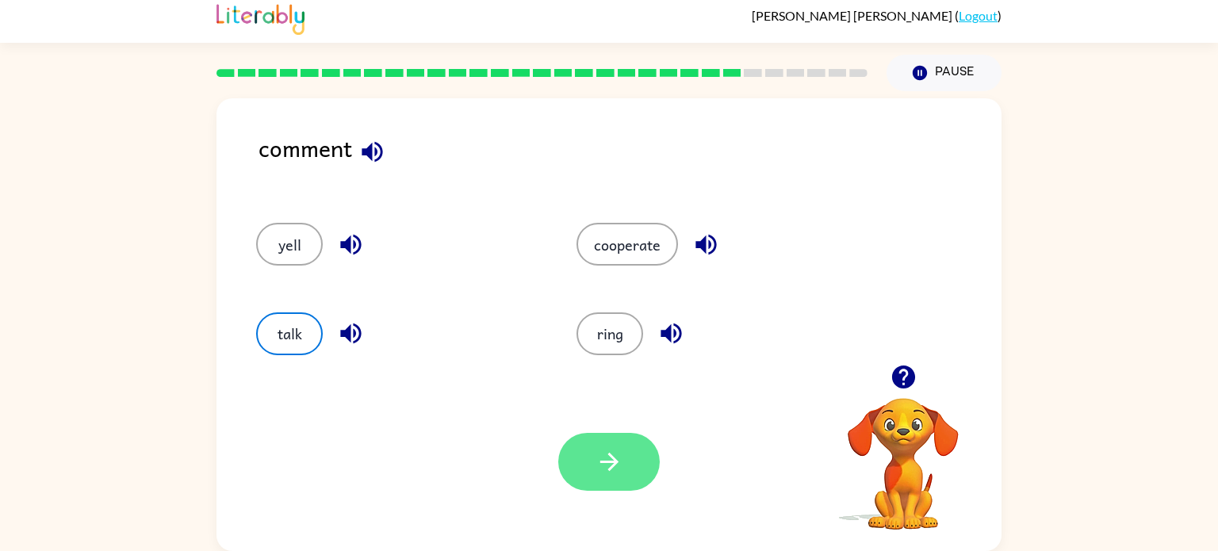
click at [633, 472] on button "button" at bounding box center [608, 462] width 101 height 58
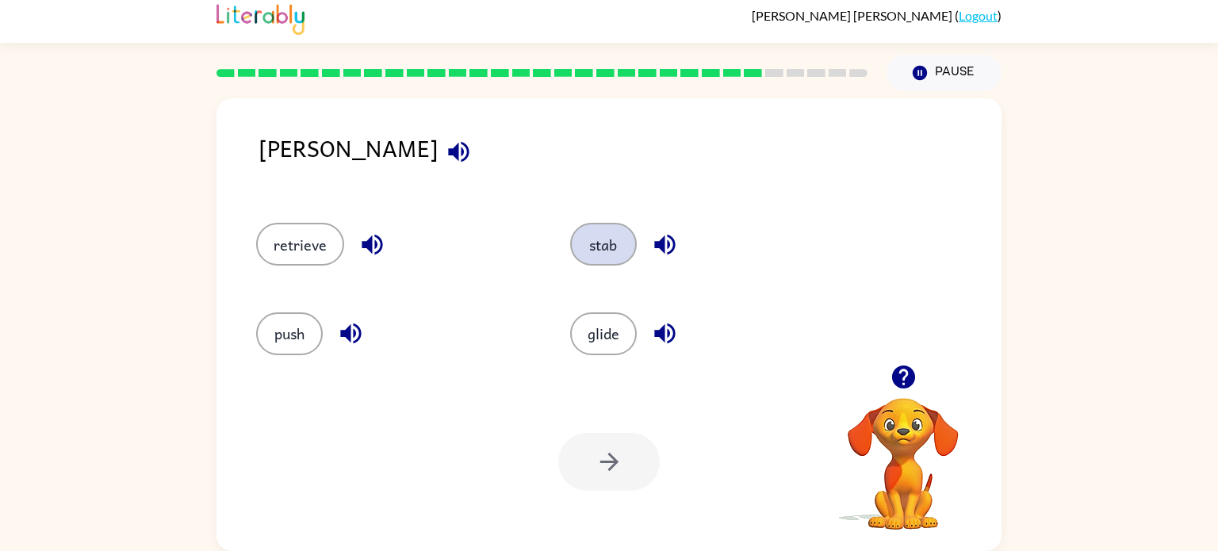
click at [590, 258] on button "stab" at bounding box center [603, 244] width 67 height 43
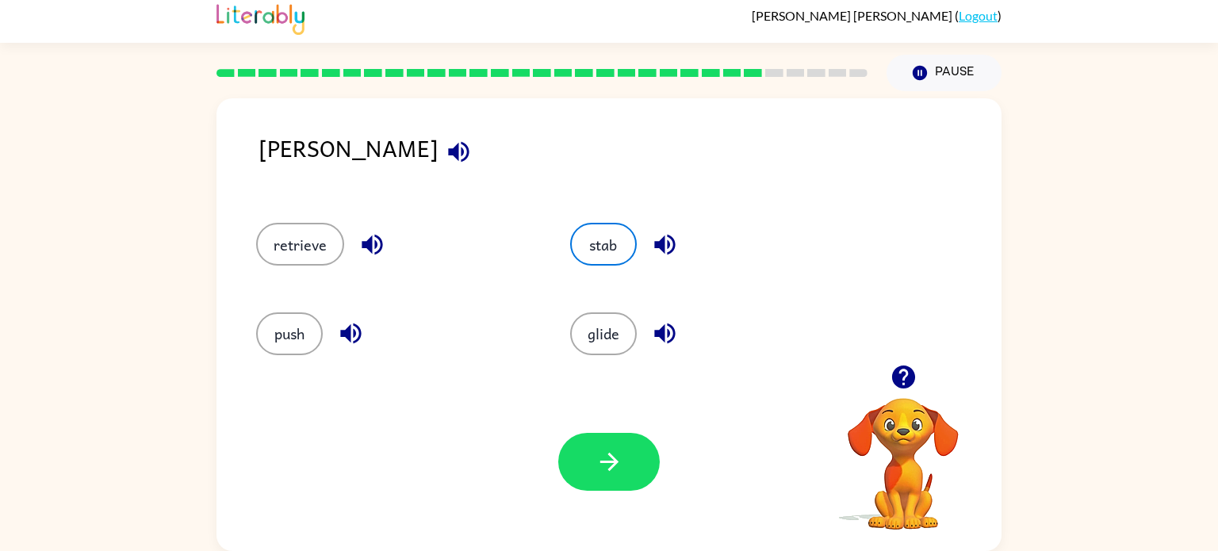
click at [615, 429] on div "Your browser must support playing .mp4 files to use Literably. Please try using…" at bounding box center [608, 462] width 785 height 178
click at [603, 436] on button "button" at bounding box center [608, 462] width 101 height 58
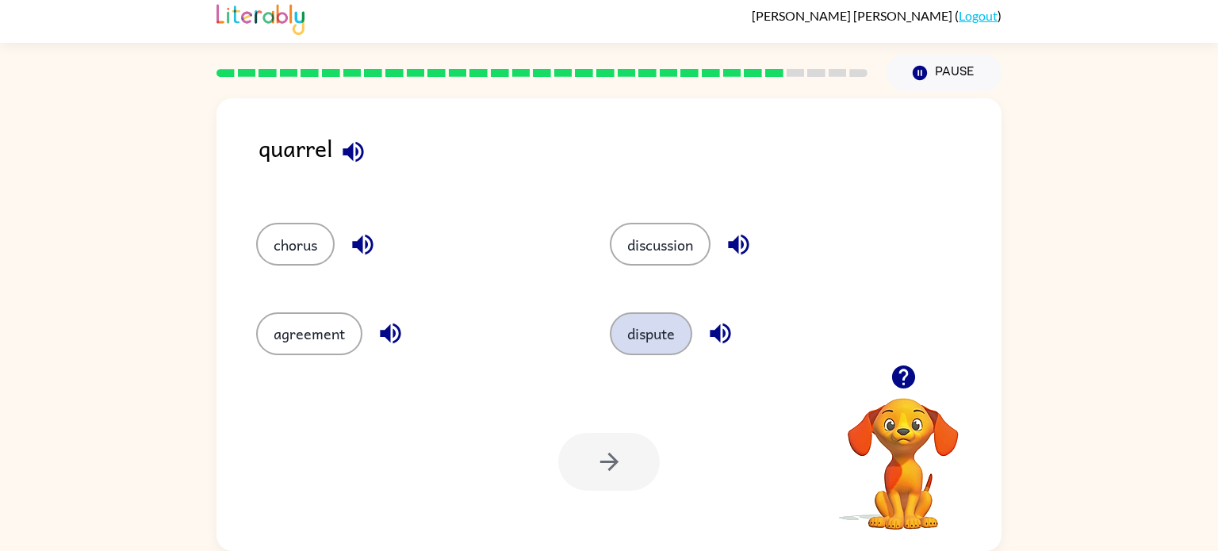
click at [646, 321] on button "dispute" at bounding box center [651, 333] width 82 height 43
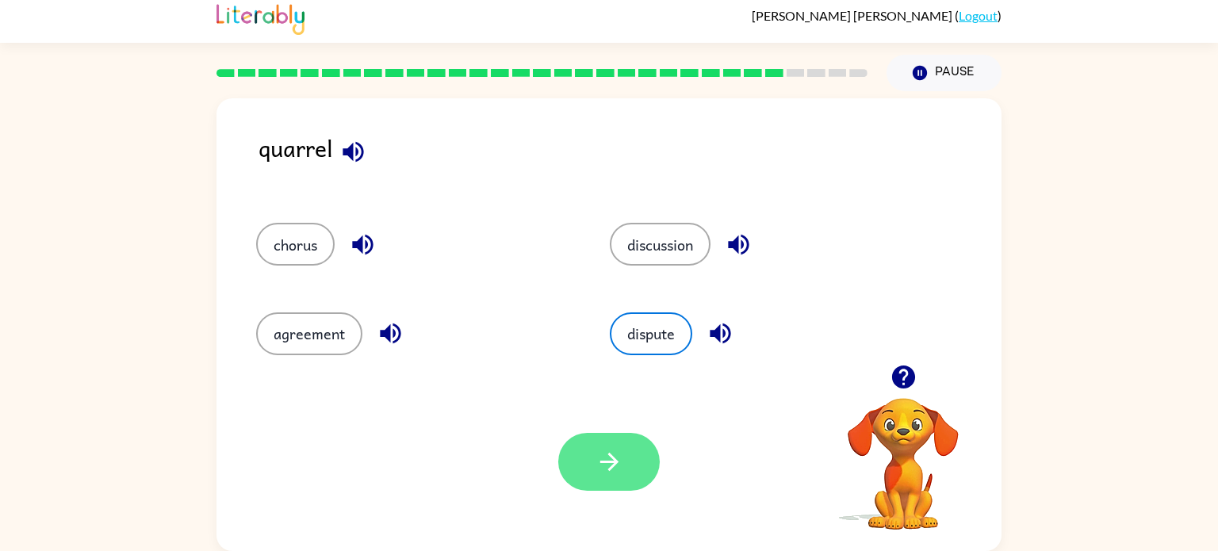
click at [614, 486] on button "button" at bounding box center [608, 462] width 101 height 58
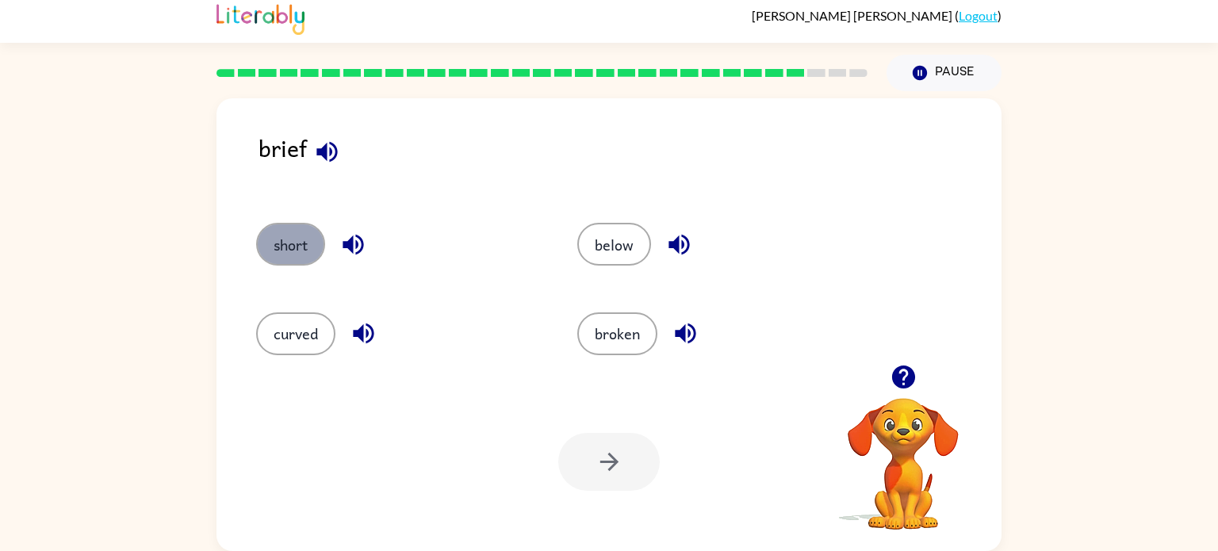
click at [293, 235] on button "short" at bounding box center [290, 244] width 69 height 43
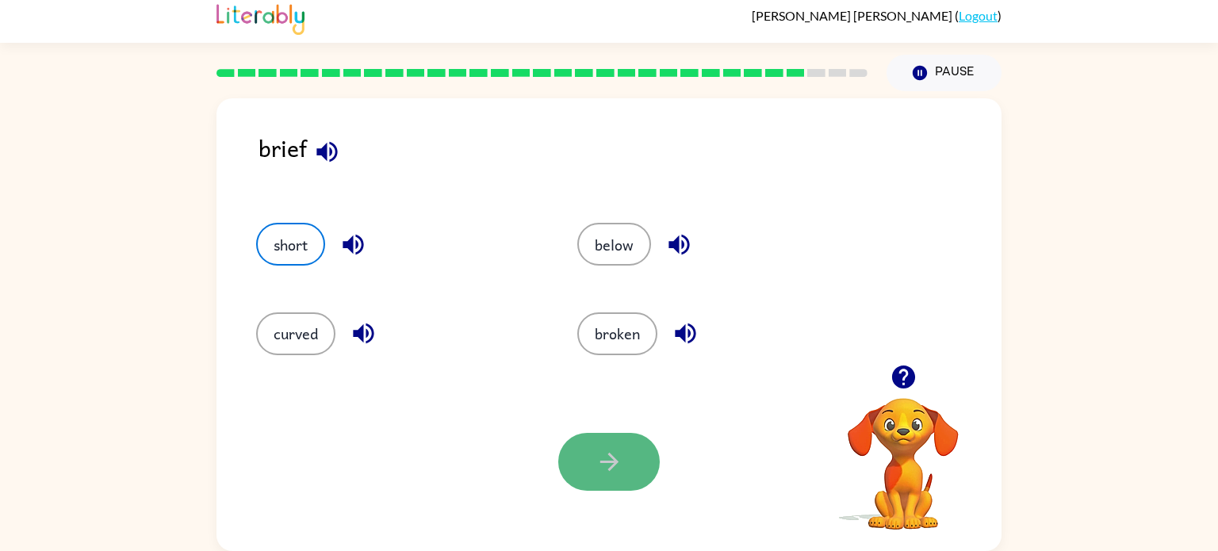
click at [627, 479] on button "button" at bounding box center [608, 462] width 101 height 58
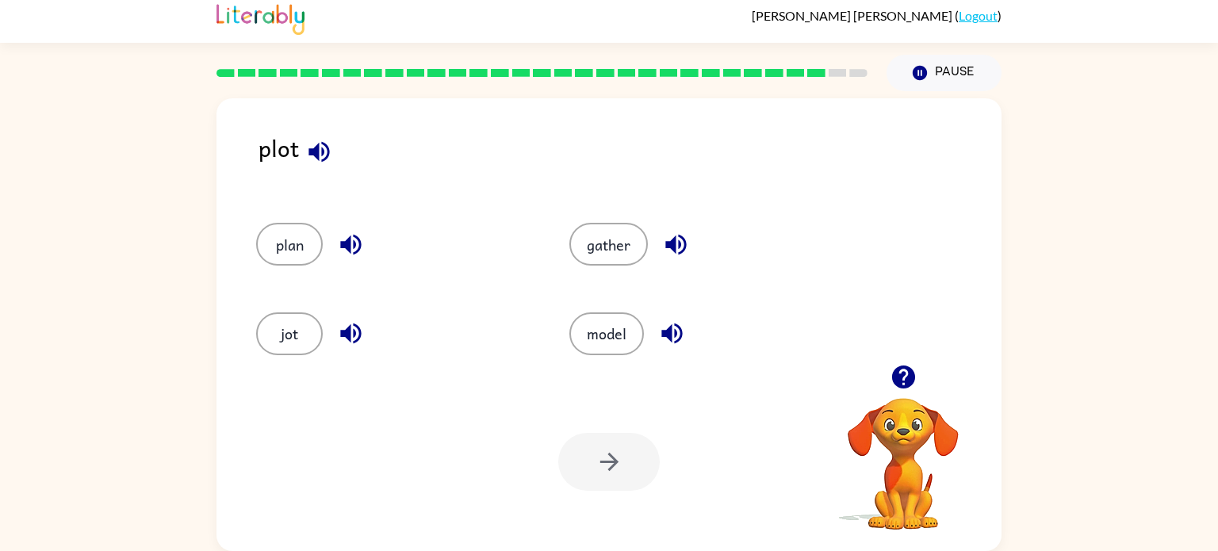
drag, startPoint x: 285, startPoint y: 251, endPoint x: 493, endPoint y: 452, distance: 288.7
click at [493, 452] on div "plot plan gather jot model Your browser must support playing .mp4 files to use …" at bounding box center [608, 324] width 785 height 453
click at [308, 238] on button "plan" at bounding box center [289, 244] width 67 height 43
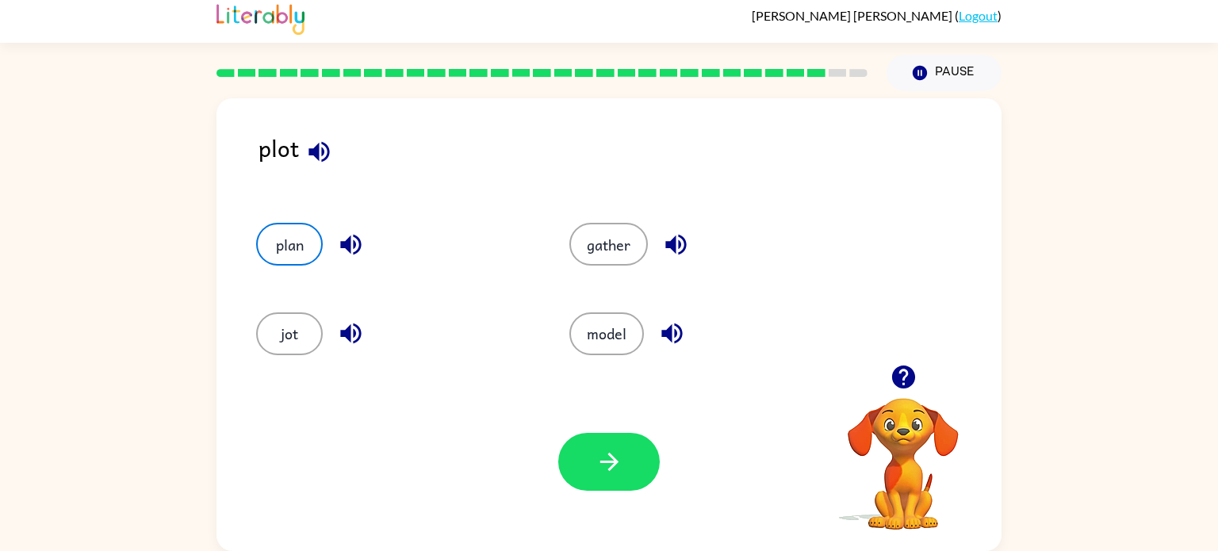
click at [606, 427] on div "Your browser must support playing .mp4 files to use Literably. Please try using…" at bounding box center [608, 462] width 785 height 178
click at [602, 441] on button "button" at bounding box center [608, 462] width 101 height 58
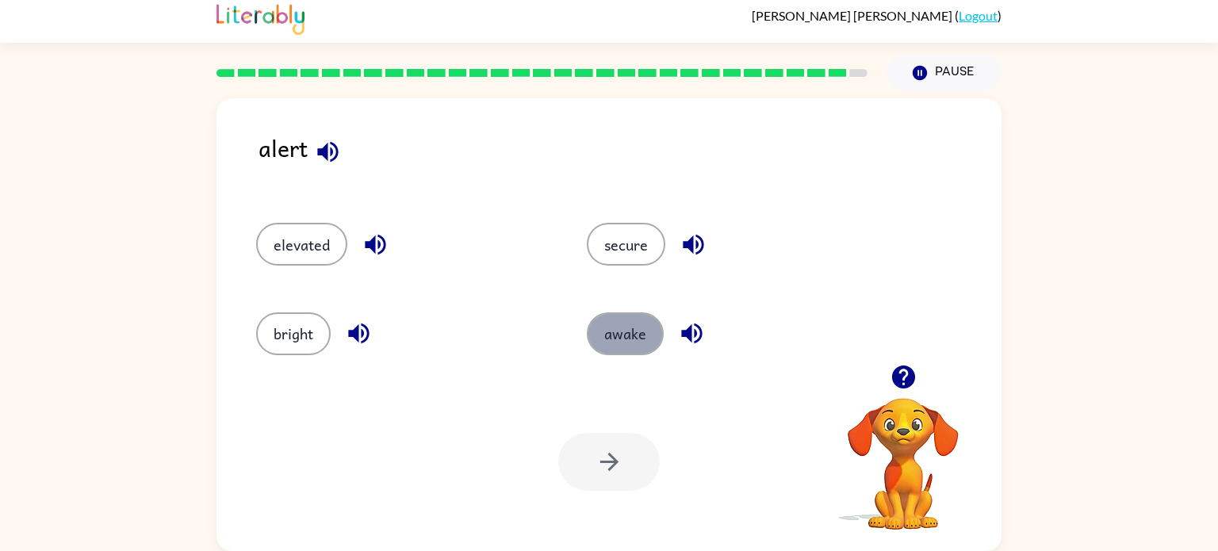
click at [626, 339] on button "awake" at bounding box center [625, 333] width 77 height 43
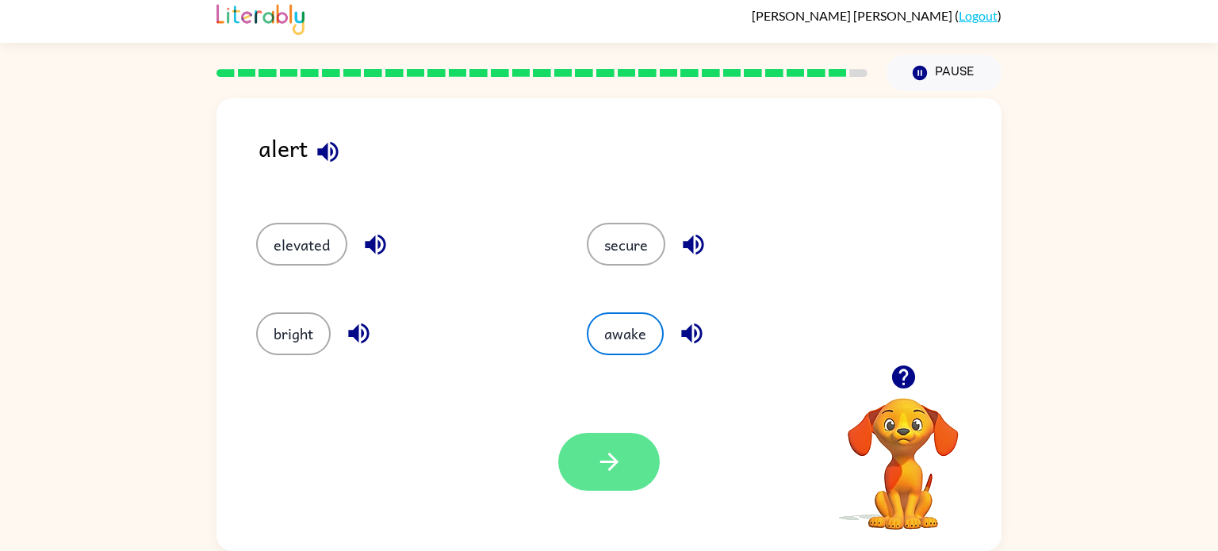
click at [591, 469] on button "button" at bounding box center [608, 462] width 101 height 58
